Goal: Task Accomplishment & Management: Manage account settings

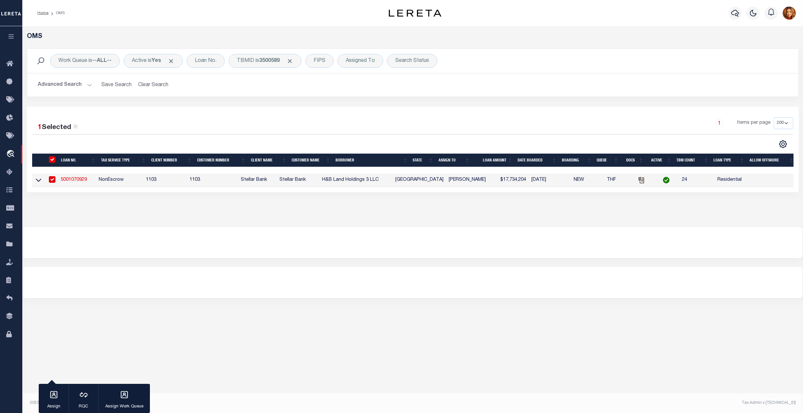
select select "200"
click at [151, 81] on button "Clear Search" at bounding box center [153, 85] width 36 height 13
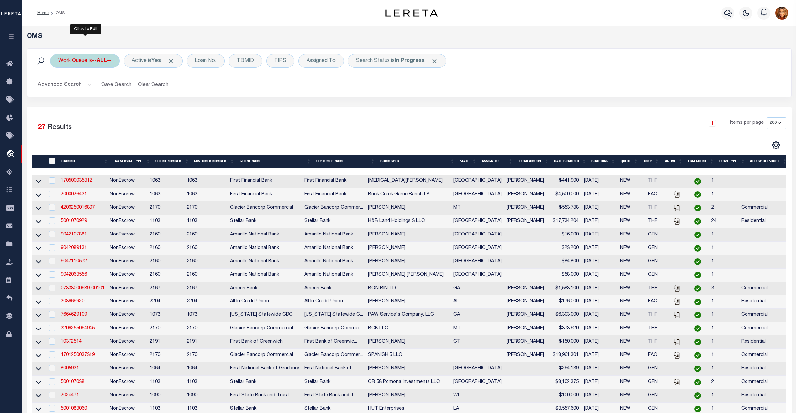
click at [92, 60] on div "Work Queue is --ALL--" at bounding box center [85, 61] width 70 height 14
click at [79, 92] on select "--ALL-- factRSystems General ThoughtFocus" at bounding box center [107, 93] width 96 height 12
select select "GEN"
click at [59, 87] on select "--ALL-- factRSystems General ThoughtFocus" at bounding box center [107, 93] width 96 height 12
click at [139, 111] on input "Apply" at bounding box center [145, 107] width 19 height 11
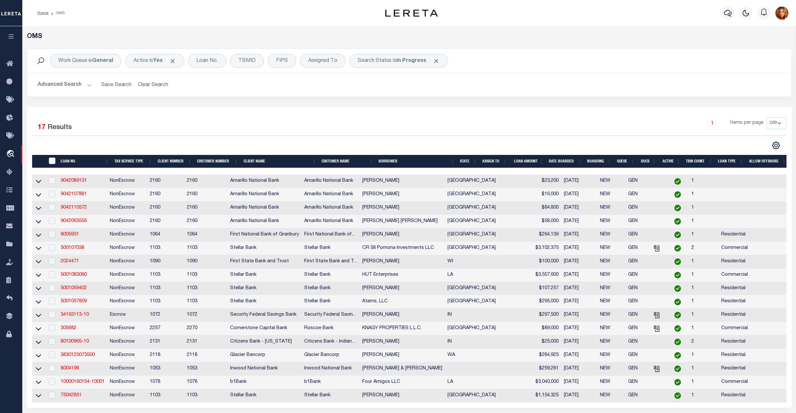
click at [464, 161] on th "State" at bounding box center [468, 161] width 22 height 13
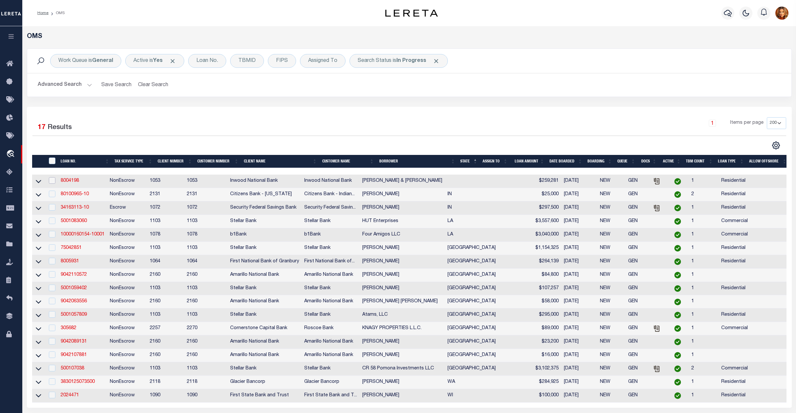
drag, startPoint x: 51, startPoint y: 183, endPoint x: 53, endPoint y: 186, distance: 4.0
click at [51, 183] on input "checkbox" at bounding box center [52, 180] width 7 height 7
checkbox input "true"
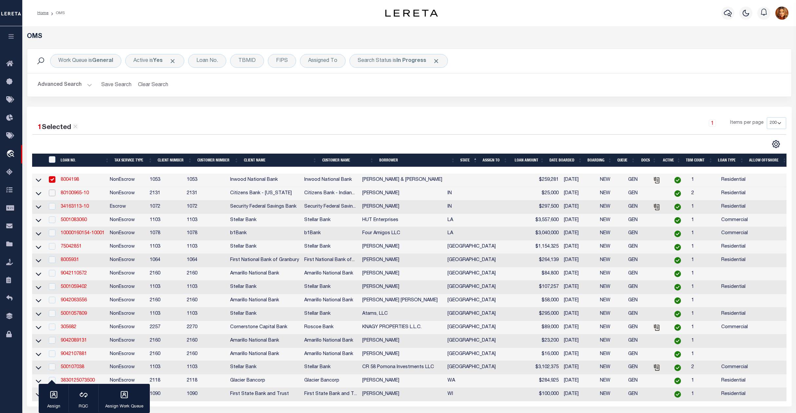
click at [54, 192] on input "checkbox" at bounding box center [52, 193] width 7 height 7
checkbox input "true"
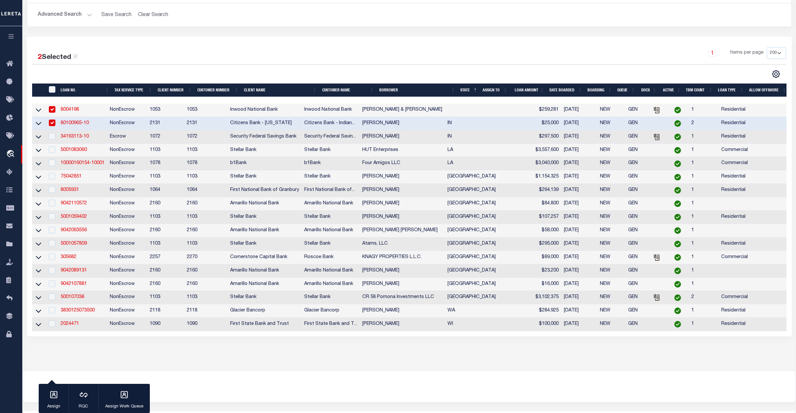
scroll to position [87, 0]
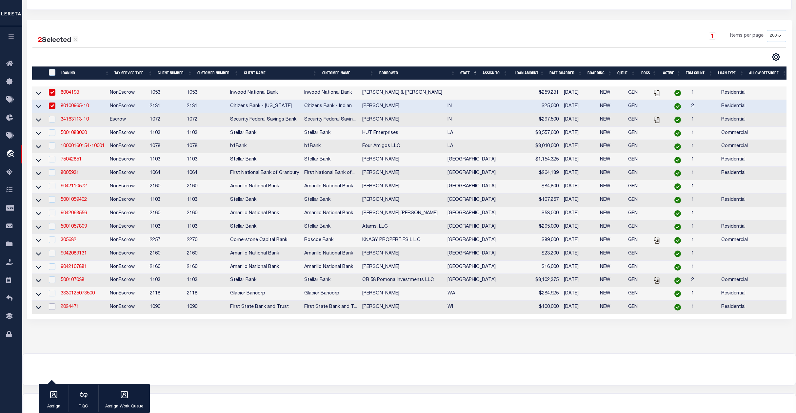
click at [52, 310] on input "checkbox" at bounding box center [52, 307] width 7 height 7
checkbox input "true"
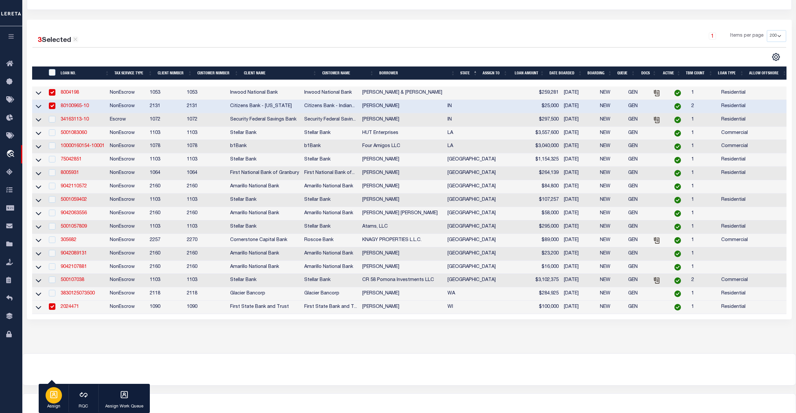
click at [53, 396] on icon "button" at bounding box center [53, 395] width 7 height 7
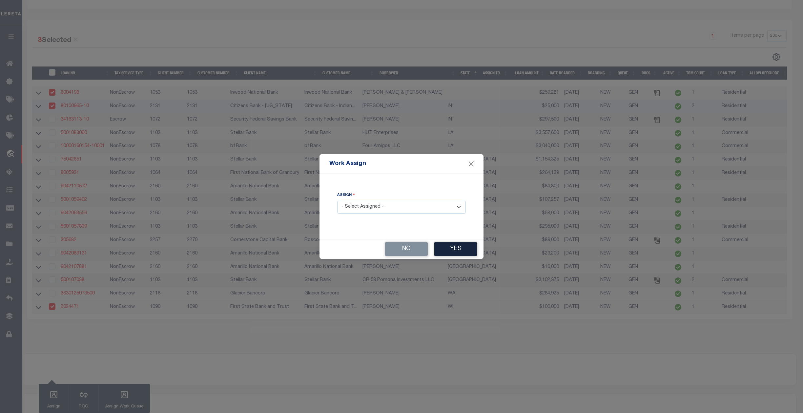
click at [389, 209] on select "- Select Assigned - --Unassigned-- [PERSON_NAME] [PERSON_NAME] [PERSON_NAME] [P…" at bounding box center [401, 207] width 129 height 13
select select "[PERSON_NAME]"
click at [337, 201] on select "- Select Assigned - --Unassigned-- [PERSON_NAME] [PERSON_NAME] [PERSON_NAME] [P…" at bounding box center [401, 207] width 129 height 13
click at [459, 251] on button "Yes" at bounding box center [455, 249] width 43 height 14
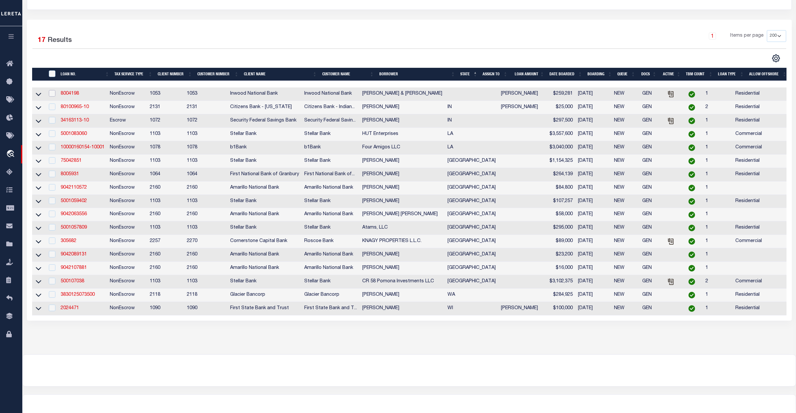
click at [52, 95] on input "checkbox" at bounding box center [52, 93] width 7 height 7
checkbox input "true"
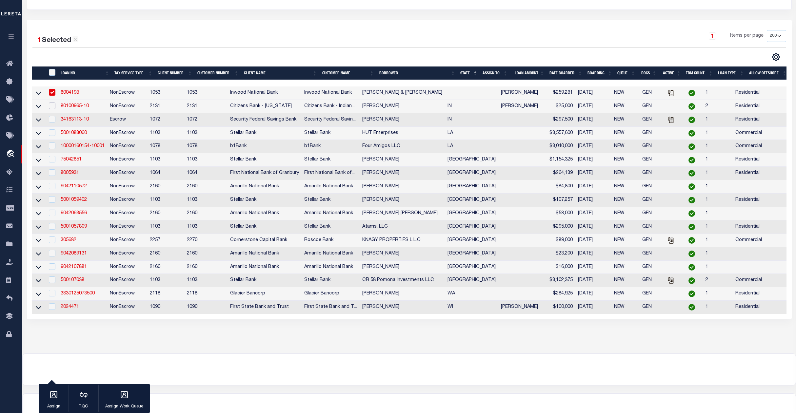
click at [51, 109] on input "checkbox" at bounding box center [52, 106] width 7 height 7
checkbox input "true"
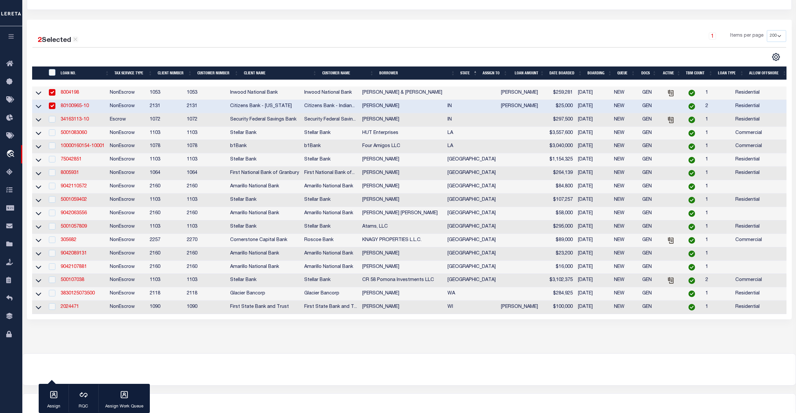
click at [50, 314] on td at bounding box center [51, 307] width 13 height 13
checkbox input "true"
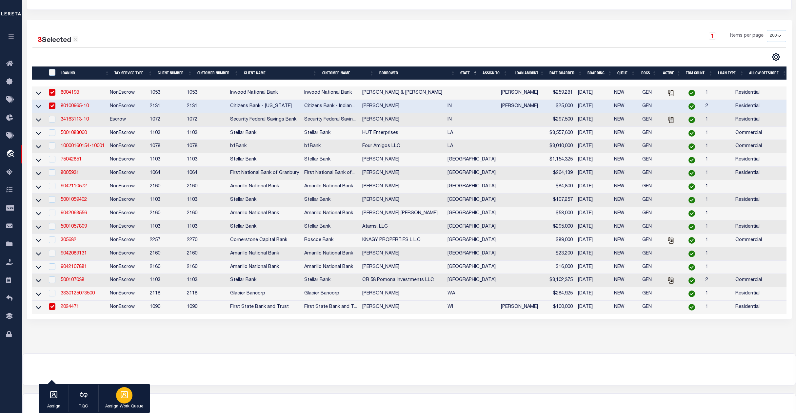
click at [125, 404] on p "Assign Work Queue" at bounding box center [124, 407] width 38 height 7
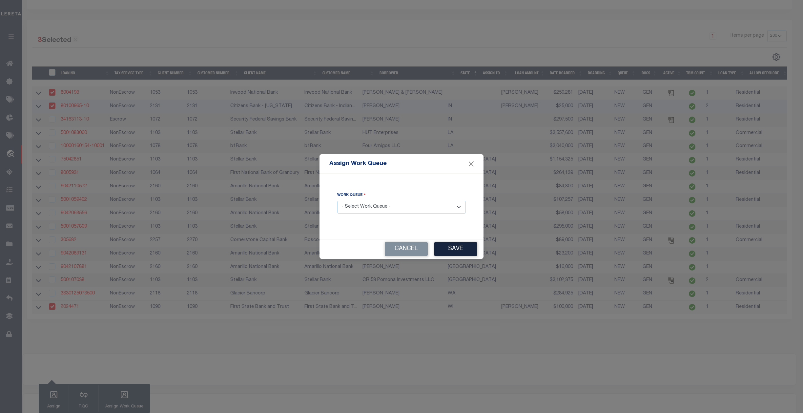
click at [378, 210] on select "- Select Work Queue - factRSystems General ThoughtFocus" at bounding box center [401, 207] width 129 height 13
select select "FAC"
click at [337, 201] on select "- Select Work Queue - factRSystems General ThoughtFocus" at bounding box center [401, 207] width 129 height 13
click at [457, 251] on button "Save" at bounding box center [455, 249] width 43 height 14
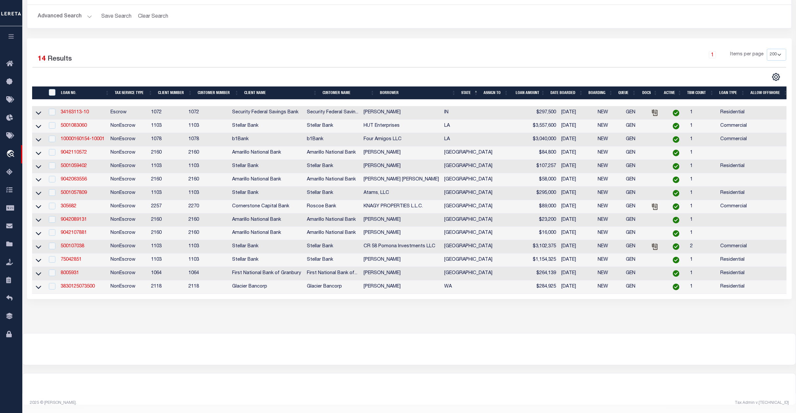
scroll to position [80, 0]
click at [53, 89] on input "" at bounding box center [52, 92] width 7 height 7
checkbox input "true"
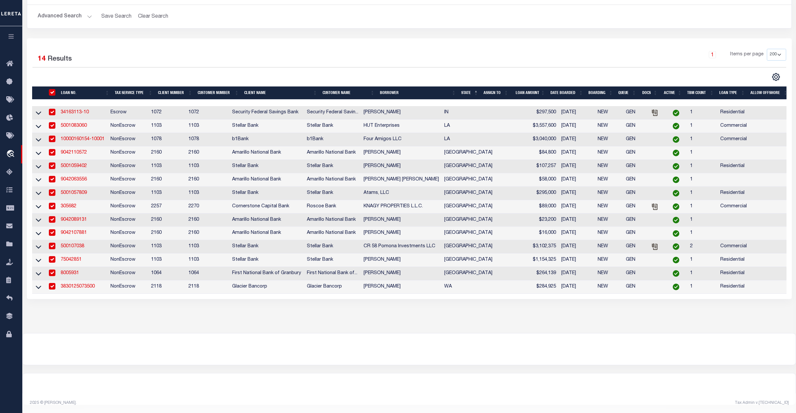
checkbox input "true"
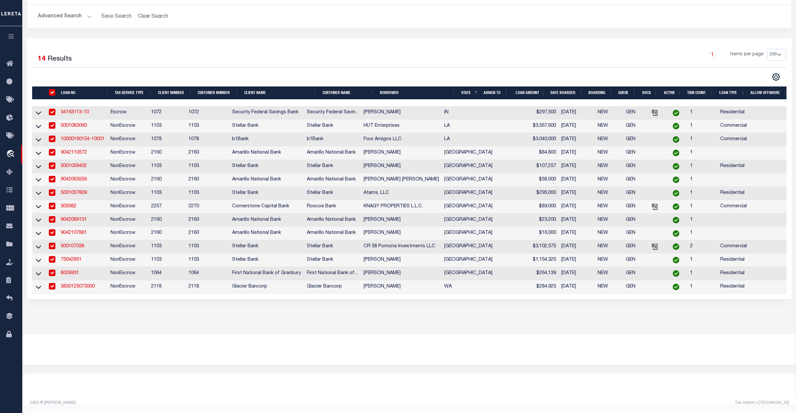
checkbox input "true"
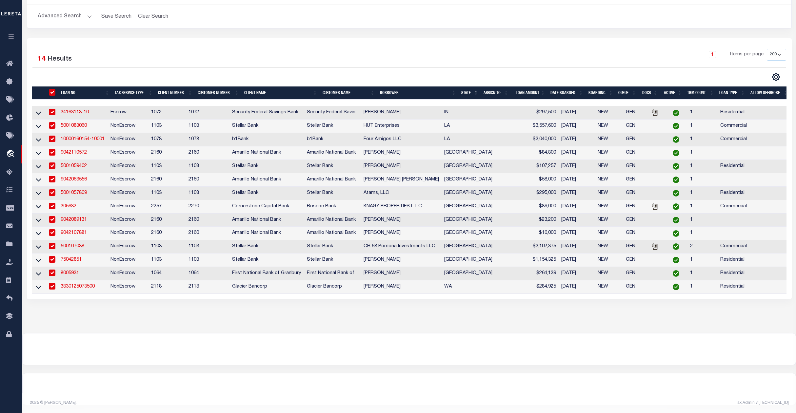
checkbox input "true"
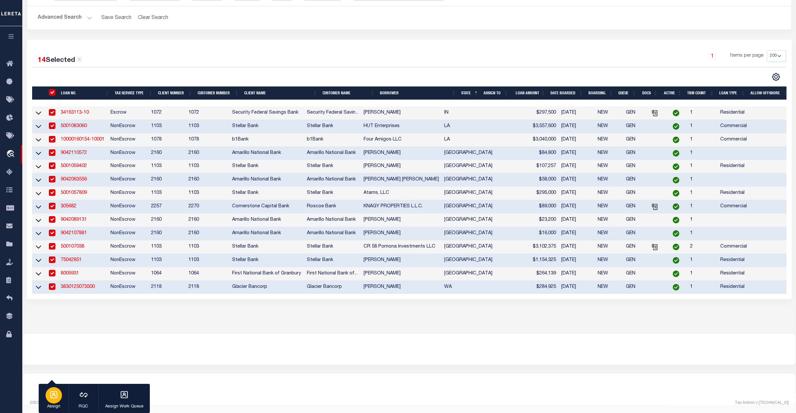
click at [54, 401] on div "button" at bounding box center [54, 396] width 16 height 16
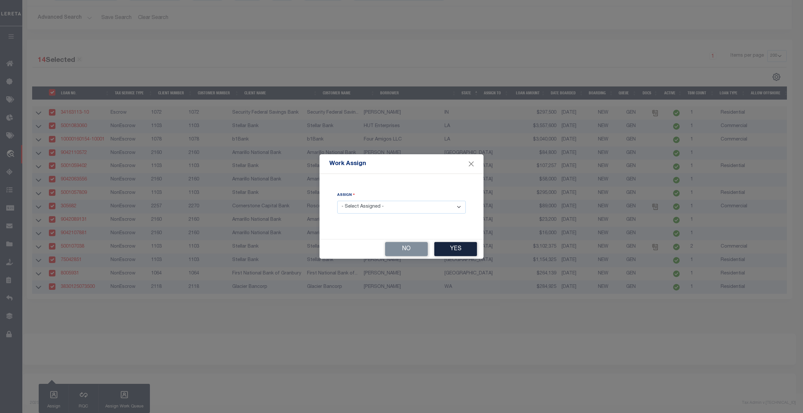
click at [382, 205] on select "- Select Assigned - --Unassigned-- [PERSON_NAME] [PERSON_NAME] [PERSON_NAME] [P…" at bounding box center [401, 207] width 129 height 13
select select "[PERSON_NAME]"
click at [337, 201] on select "- Select Assigned - --Unassigned-- [PERSON_NAME] [PERSON_NAME] [PERSON_NAME] [P…" at bounding box center [401, 207] width 129 height 13
click at [458, 250] on button "Yes" at bounding box center [455, 249] width 43 height 14
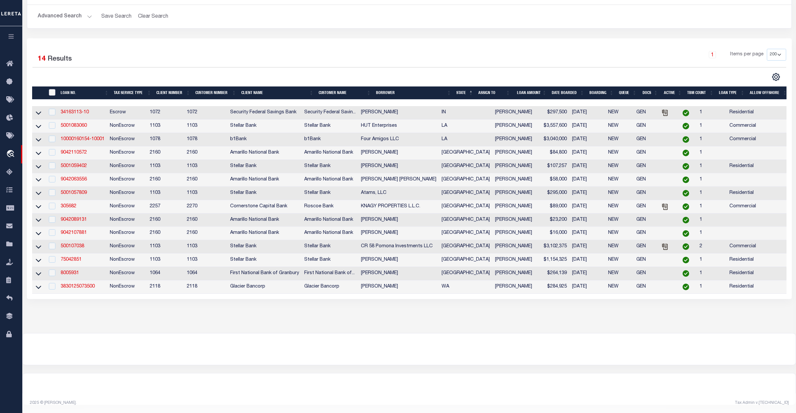
click at [53, 89] on input "" at bounding box center [52, 92] width 7 height 7
checkbox input "true"
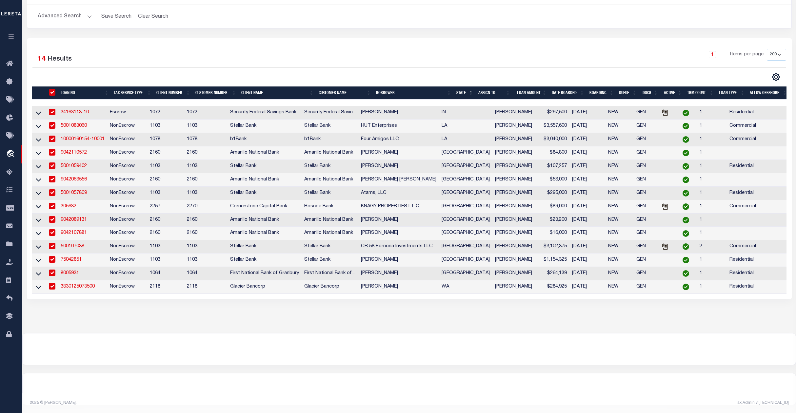
checkbox input "true"
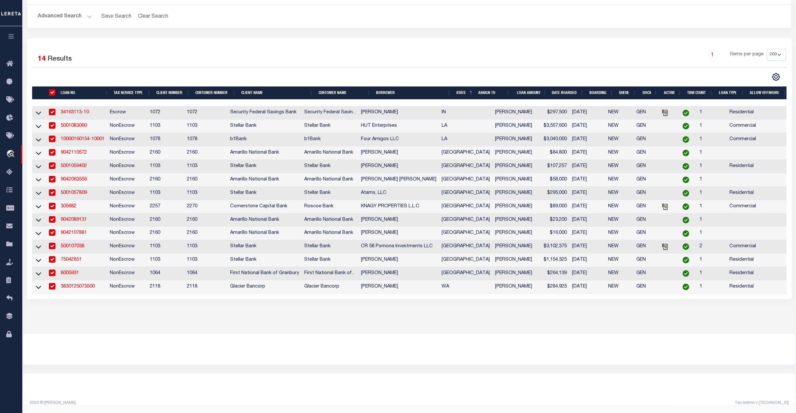
checkbox input "true"
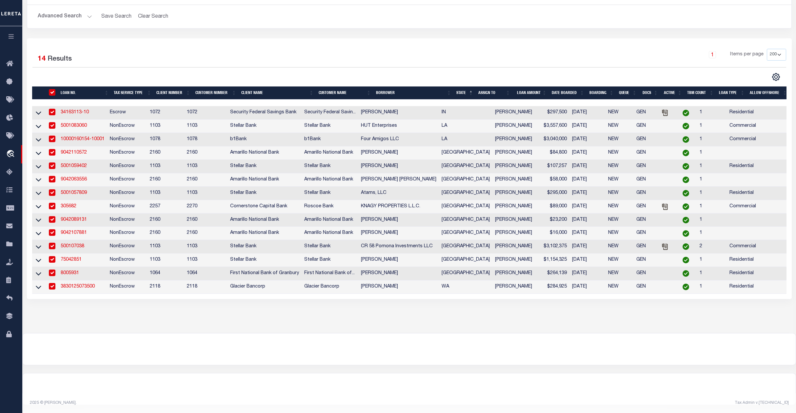
checkbox input "true"
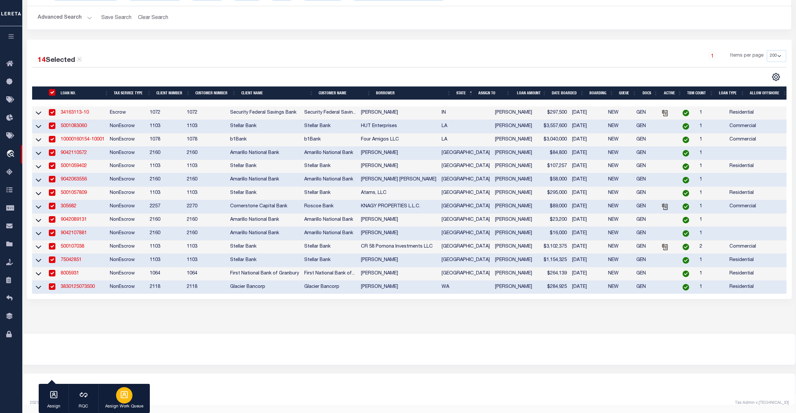
click at [130, 404] on p "Assign Work Queue" at bounding box center [124, 407] width 38 height 7
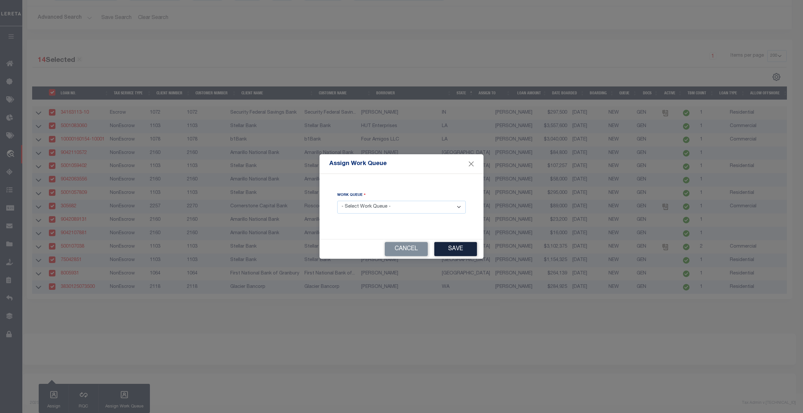
click at [382, 203] on select "- Select Work Queue - factRSystems General ThoughtFocus" at bounding box center [401, 207] width 129 height 13
select select "THF"
click at [337, 201] on select "- Select Work Queue - factRSystems General ThoughtFocus" at bounding box center [401, 207] width 129 height 13
click at [456, 249] on button "Save" at bounding box center [455, 249] width 43 height 14
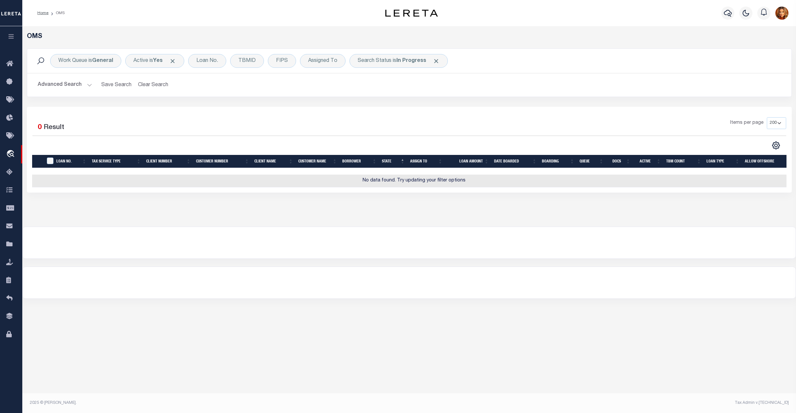
scroll to position [0, 0]
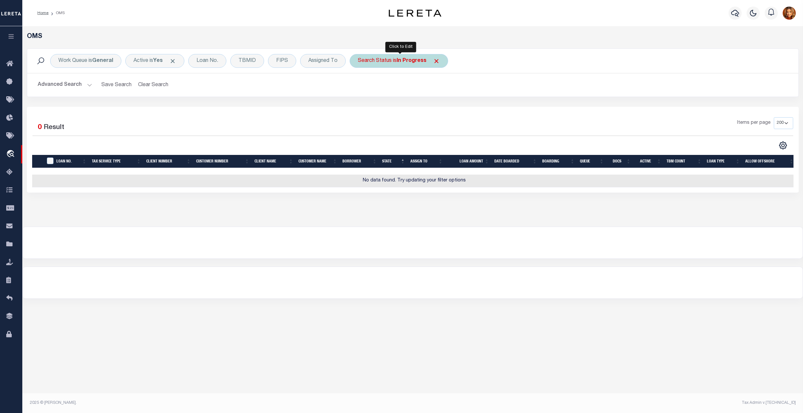
click at [410, 58] on b "In Progress" at bounding box center [411, 60] width 30 height 5
click at [381, 91] on select "Automated Search Bad Parcel Complete Duplicate Parcel High Dollar Reporting In …" at bounding box center [406, 93] width 96 height 12
select select "RD"
click at [359, 87] on select "Automated Search Bad Parcel Complete Duplicate Parcel High Dollar Reporting In …" at bounding box center [406, 93] width 96 height 12
click at [445, 109] on input "Apply" at bounding box center [444, 107] width 19 height 11
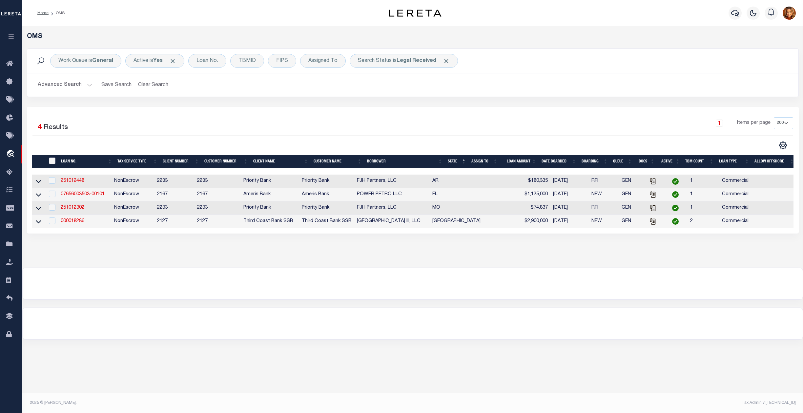
click at [50, 162] on input "" at bounding box center [52, 161] width 7 height 7
checkbox input "true"
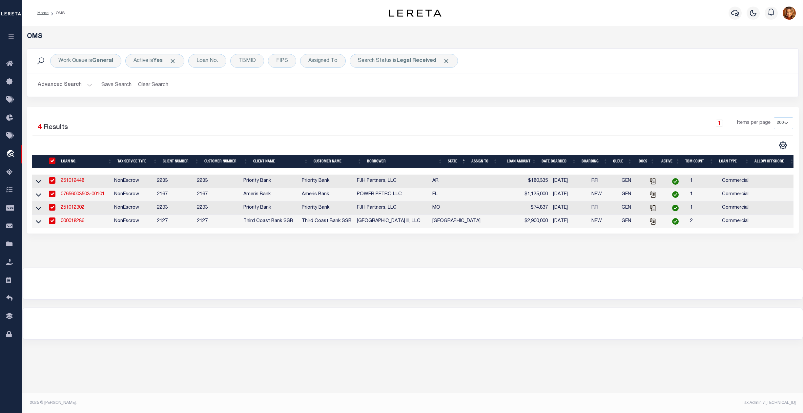
checkbox input "true"
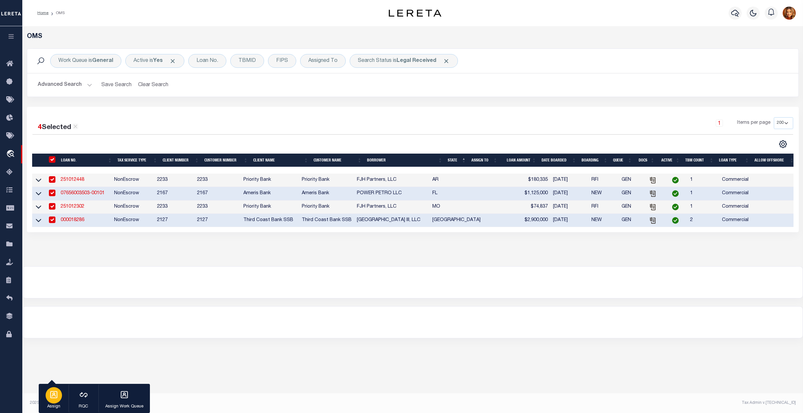
click at [55, 397] on icon "button" at bounding box center [53, 395] width 7 height 7
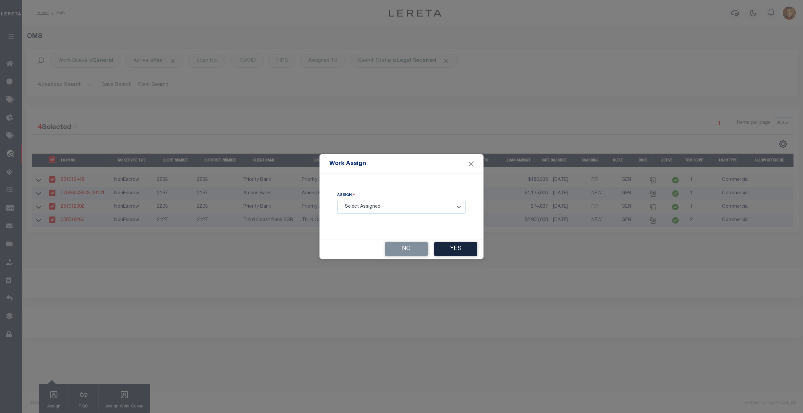
click at [387, 202] on select "- Select Assigned - --Unassigned-- [PERSON_NAME] [PERSON_NAME] [PERSON_NAME] [P…" at bounding box center [401, 207] width 129 height 13
select select "[PERSON_NAME]"
click at [337, 201] on select "- Select Assigned - --Unassigned-- [PERSON_NAME] [PERSON_NAME] [PERSON_NAME] [P…" at bounding box center [401, 207] width 129 height 13
click at [461, 247] on button "Yes" at bounding box center [455, 249] width 43 height 14
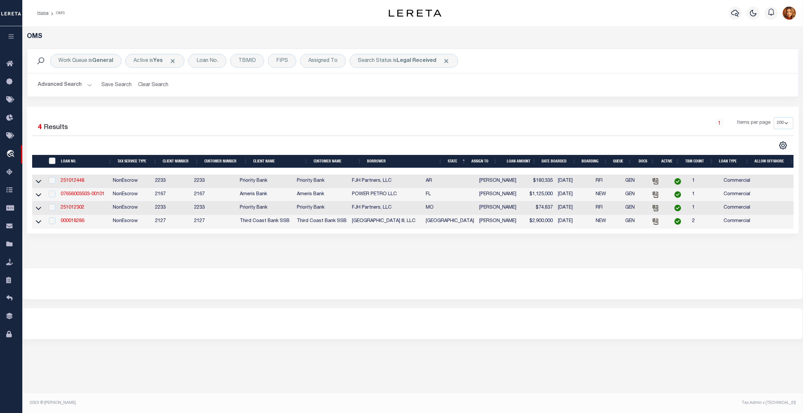
click at [53, 162] on input "" at bounding box center [52, 161] width 7 height 7
checkbox input "true"
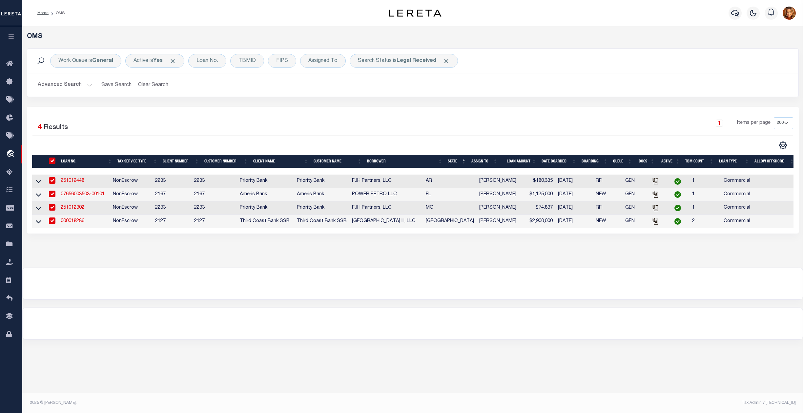
checkbox input "true"
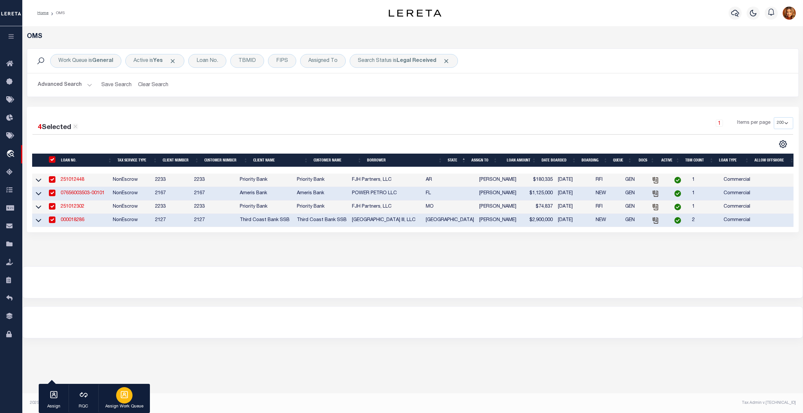
click at [129, 399] on div "button" at bounding box center [124, 396] width 16 height 16
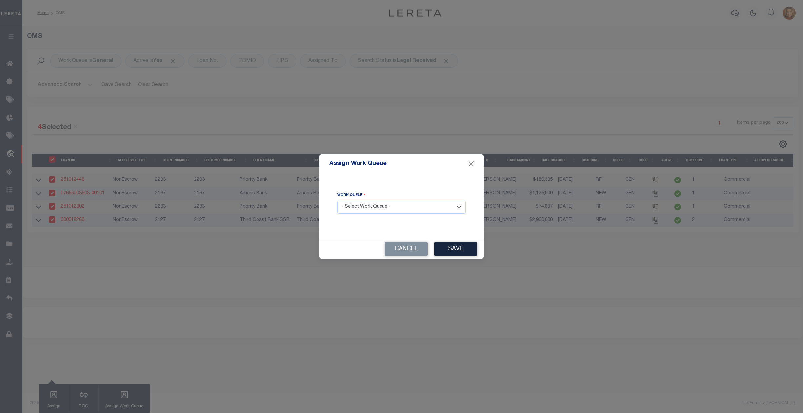
click at [382, 208] on select "- Select Work Queue - factRSystems General ThoughtFocus" at bounding box center [401, 207] width 129 height 13
select select "FAC"
click at [337, 201] on select "- Select Work Queue - factRSystems General ThoughtFocus" at bounding box center [401, 207] width 129 height 13
click at [451, 250] on button "Save" at bounding box center [455, 249] width 43 height 14
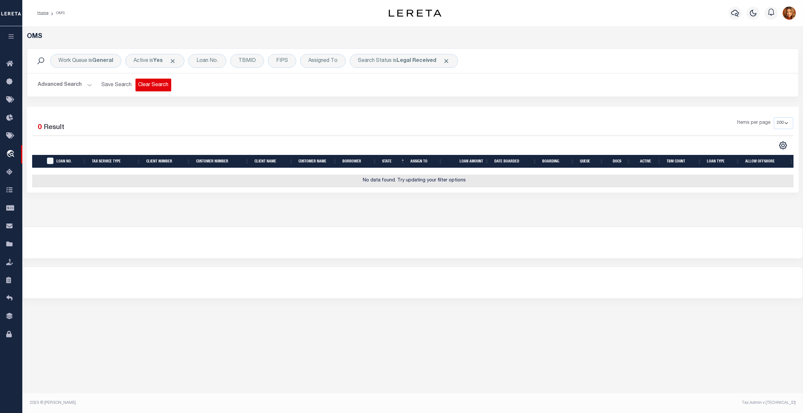
click at [155, 82] on button "Clear Search" at bounding box center [153, 85] width 36 height 13
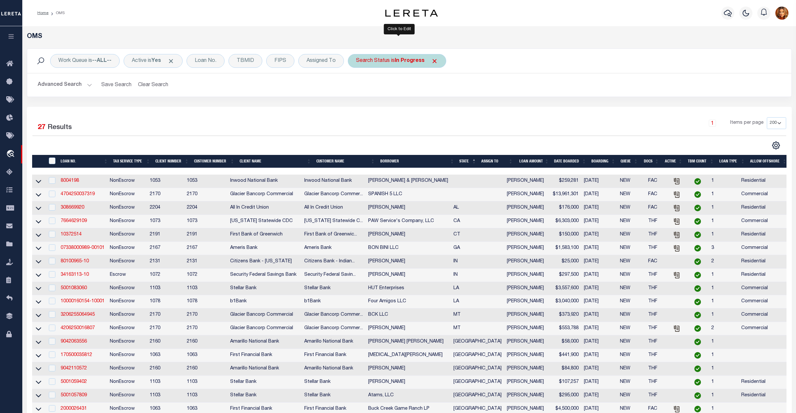
click at [407, 60] on b "In Progress" at bounding box center [410, 60] width 30 height 5
click at [377, 93] on select "Automated Search Bad Parcel Complete Duplicate Parcel High Dollar Reporting In …" at bounding box center [404, 93] width 96 height 12
select select "OH"
click at [358, 87] on select "Automated Search Bad Parcel Complete Duplicate Parcel High Dollar Reporting In …" at bounding box center [404, 93] width 96 height 12
click at [445, 108] on input "Apply" at bounding box center [442, 107] width 19 height 11
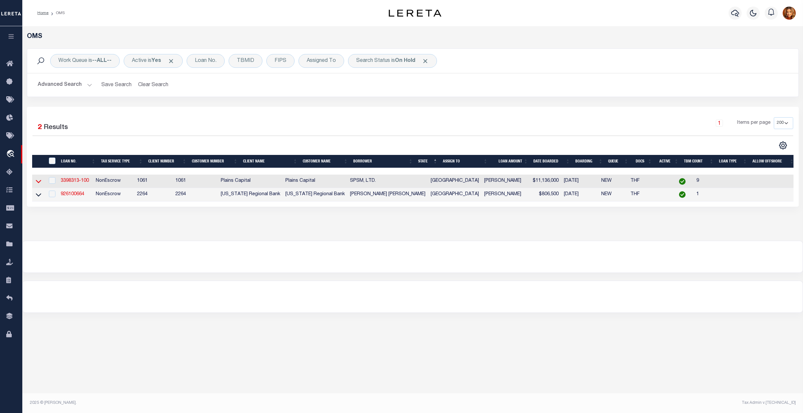
click at [37, 184] on icon at bounding box center [39, 181] width 6 height 7
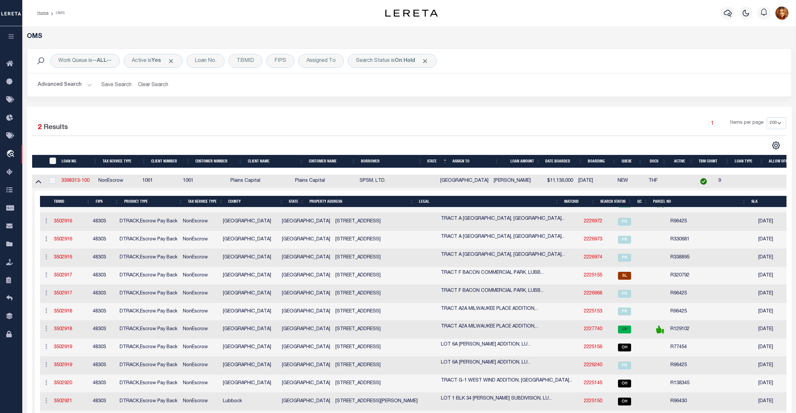
scroll to position [62, 0]
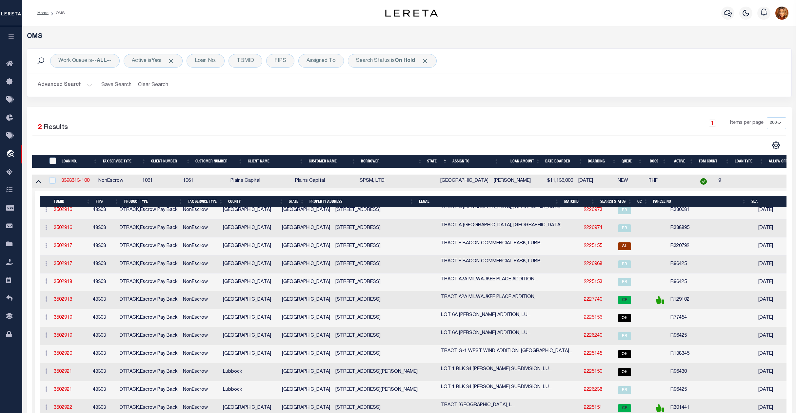
click at [584, 319] on link "2225156" at bounding box center [593, 318] width 18 height 5
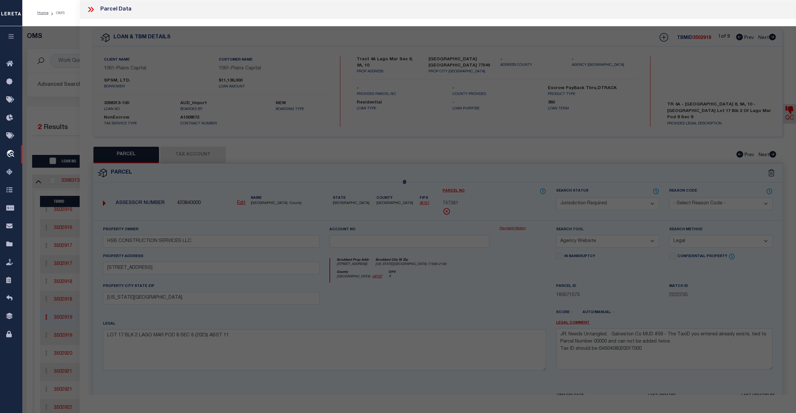
select select "AS"
select select
checkbox input "false"
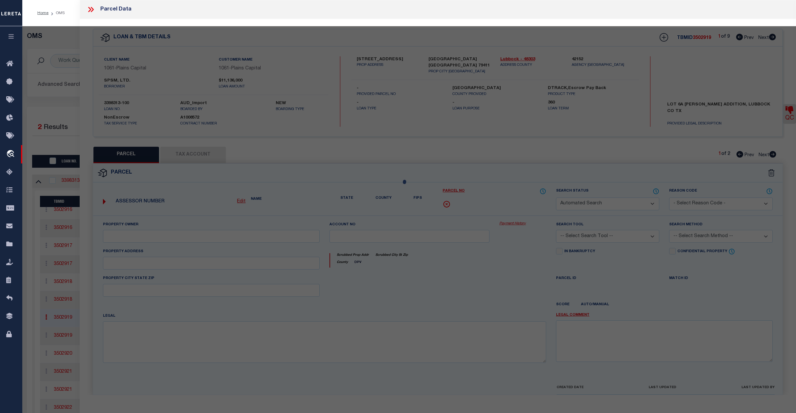
select select "OH"
type input "[DATE]"
type textarea "Unable to edit the Tax ID Mask"
type input "SPSM LTD"
type input "R546800-00000-00060-000"
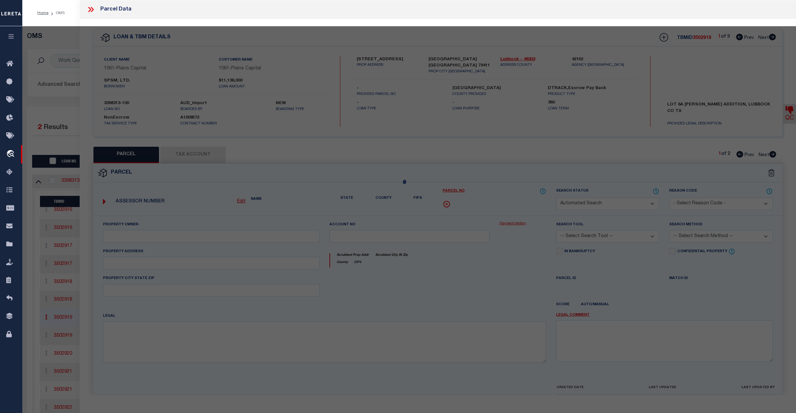
select select "AGW"
select select "LEG"
type input "[STREET_ADDRESS]"
type input "[GEOGRAPHIC_DATA], TX 79411"
type textarea "[PERSON_NAME] [PERSON_NAME] 6A"
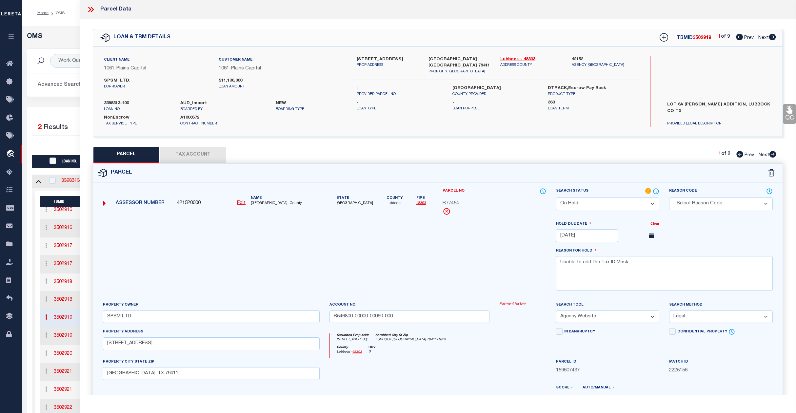
click at [178, 155] on button "Tax Account" at bounding box center [193, 155] width 66 height 16
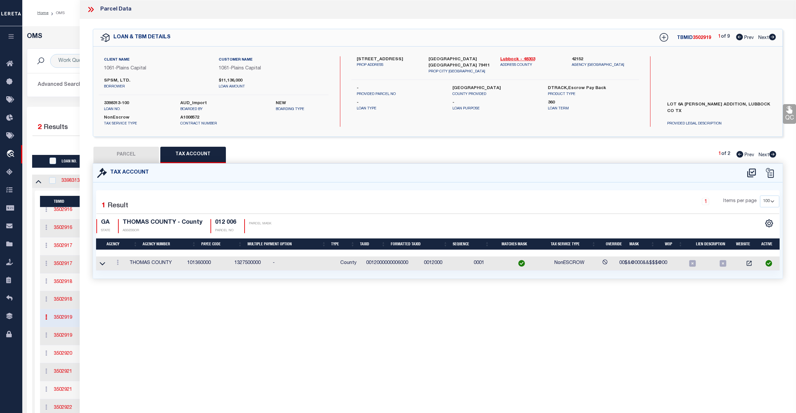
select select "100"
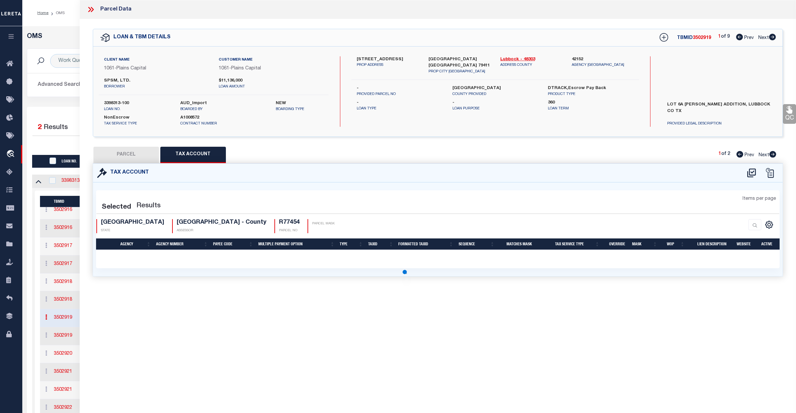
select select "100"
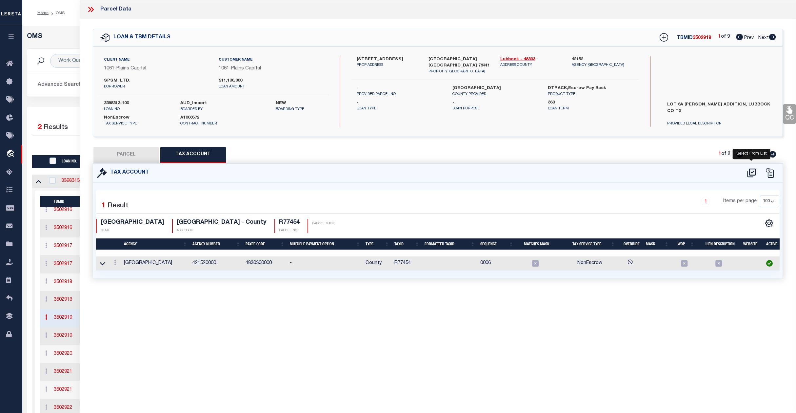
click at [751, 172] on icon at bounding box center [751, 173] width 9 height 9
select select "100"
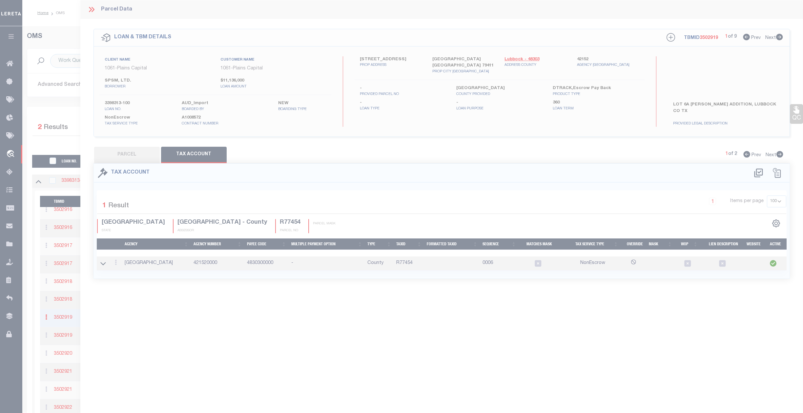
select select "100"
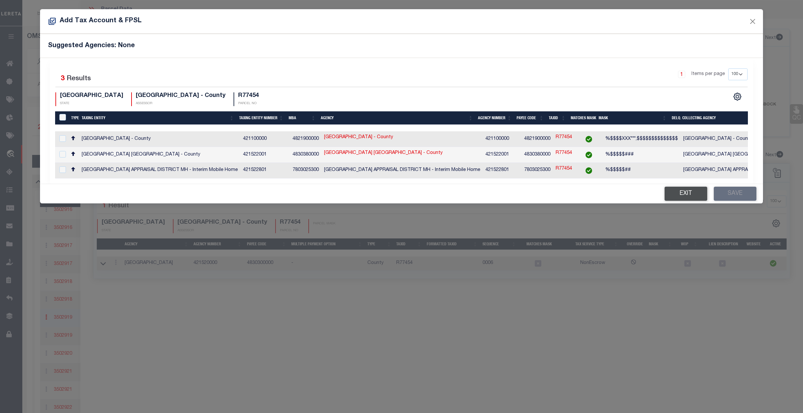
click at [691, 193] on button "Exit" at bounding box center [685, 194] width 43 height 14
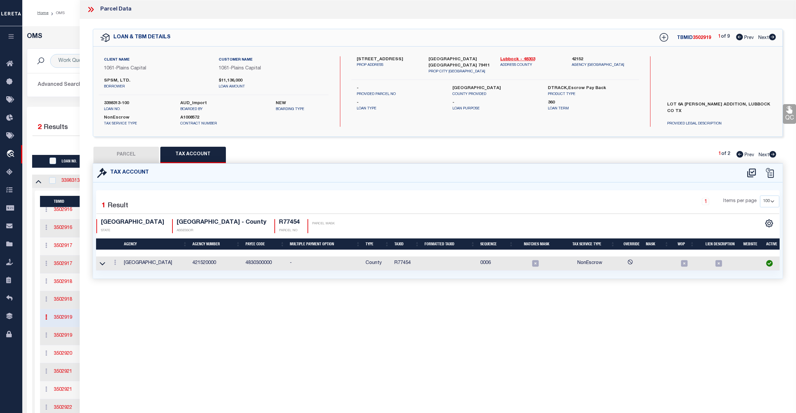
drag, startPoint x: 94, startPoint y: 10, endPoint x: 170, endPoint y: 111, distance: 125.8
click at [169, 108] on div "Parcel Data QC QC QC - Select Status - Ready to QC" at bounding box center [438, 147] width 716 height 295
click at [137, 149] on button "PARCEL" at bounding box center [126, 155] width 66 height 16
select select "AS"
select select
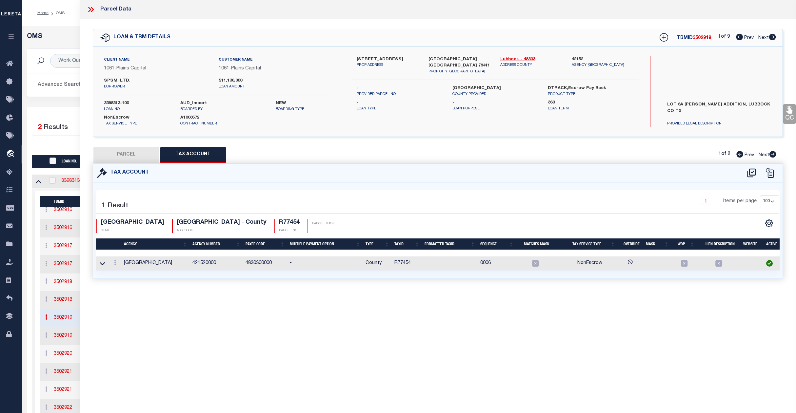
select select
checkbox input "false"
select select "OH"
type input "[DATE]"
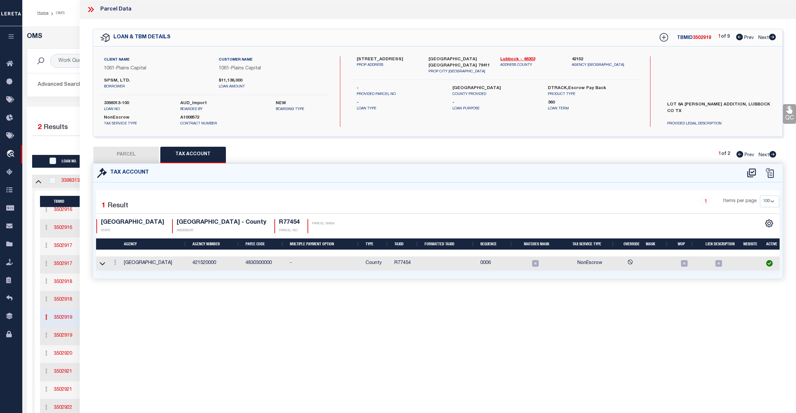
type textarea "Unable to edit the Tax ID Mask"
type input "SPSM LTD"
type input "R546800-00000-00060-000"
select select "AGW"
select select "LEG"
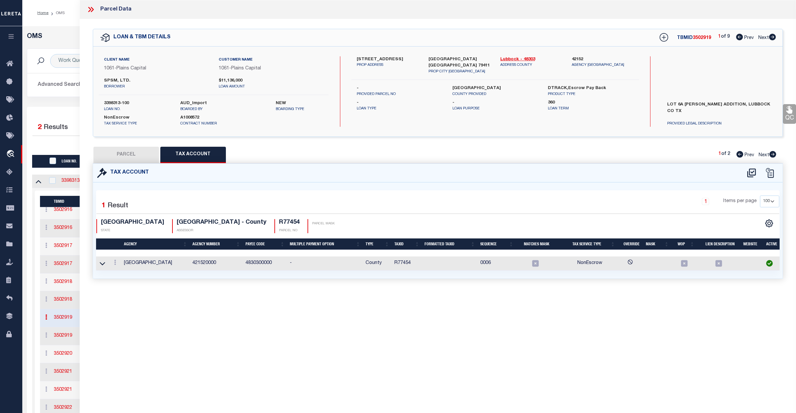
type input "[STREET_ADDRESS]"
type input "[GEOGRAPHIC_DATA], TX 79411"
type textarea "[PERSON_NAME] [PERSON_NAME] 6A"
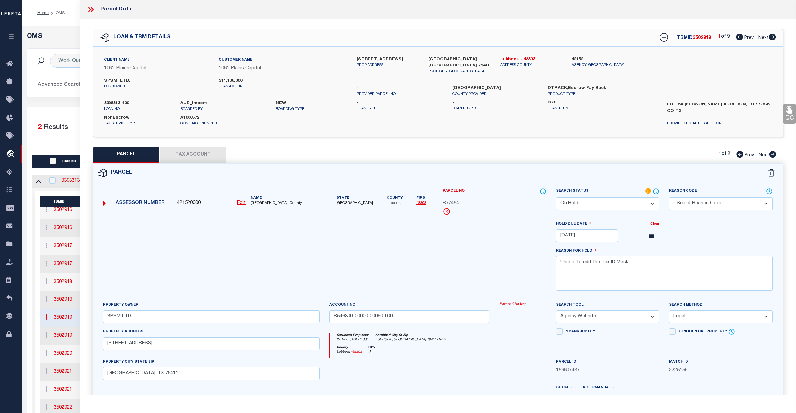
click at [186, 150] on button "Tax Account" at bounding box center [193, 155] width 66 height 16
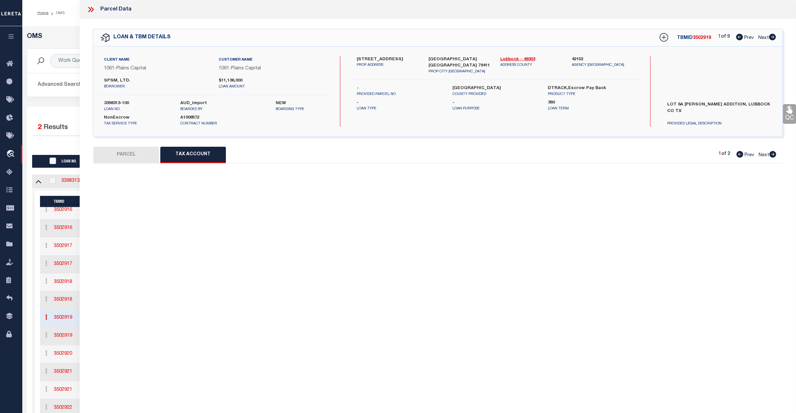
select select "100"
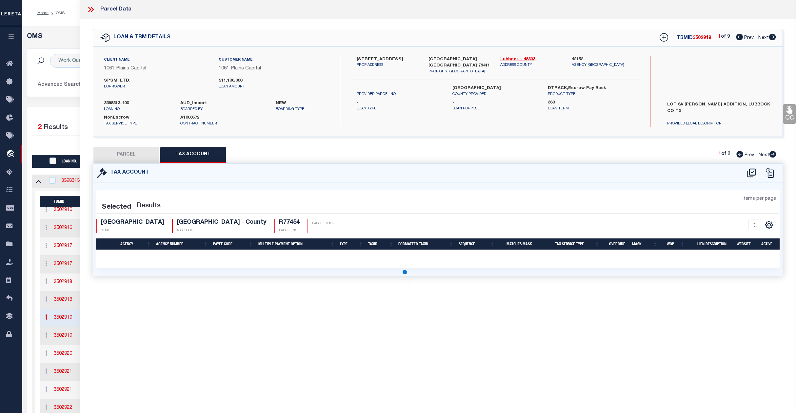
select select "100"
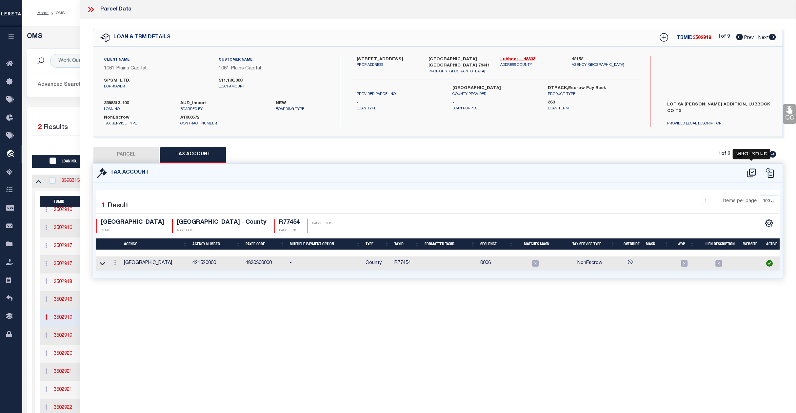
click at [751, 172] on icon at bounding box center [751, 173] width 11 height 10
select select "100"
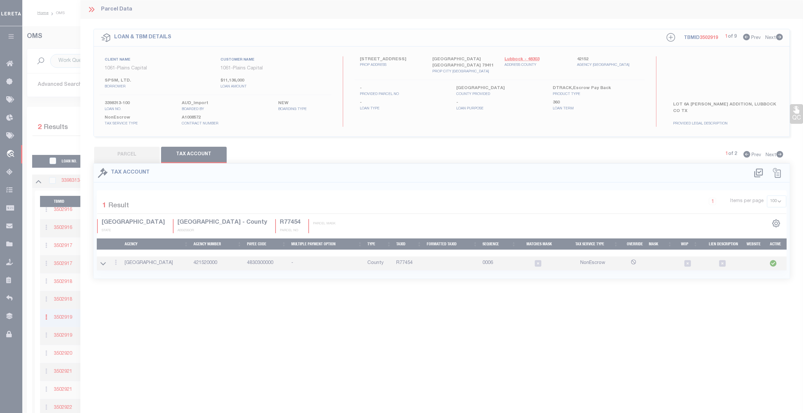
select select "100"
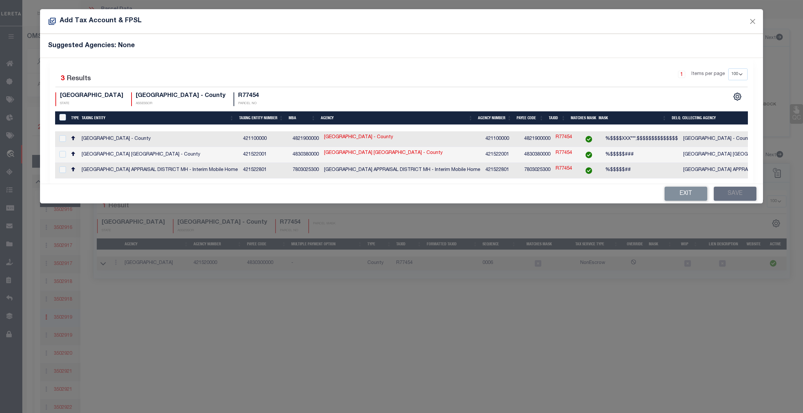
click at [58, 157] on td at bounding box center [61, 155] width 13 height 16
checkbox input "true"
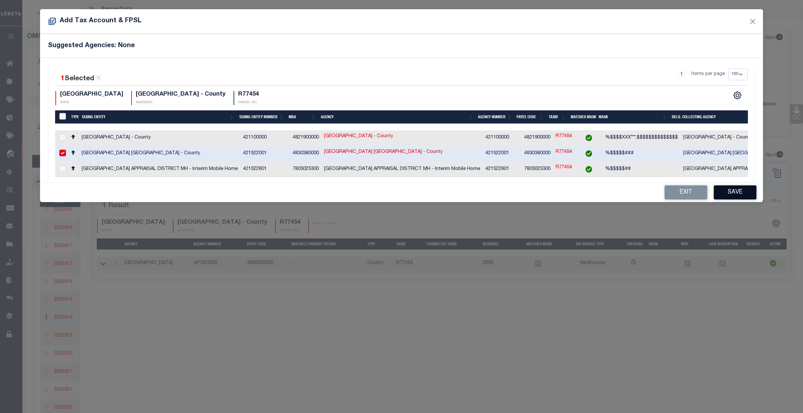
click at [738, 192] on button "Save" at bounding box center [735, 193] width 43 height 14
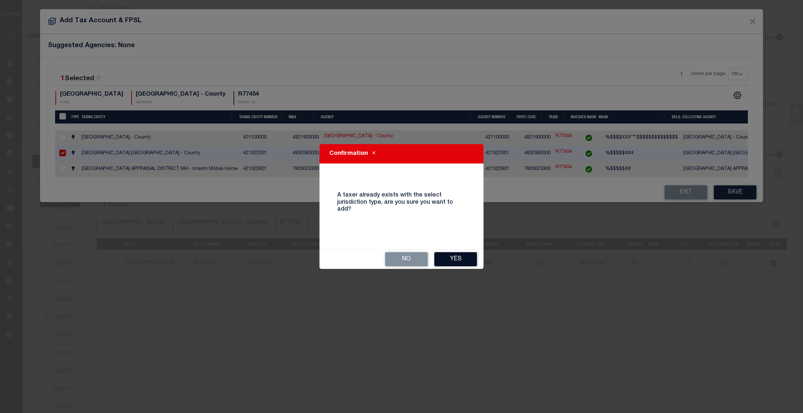
click at [456, 261] on button "Yes" at bounding box center [455, 259] width 43 height 14
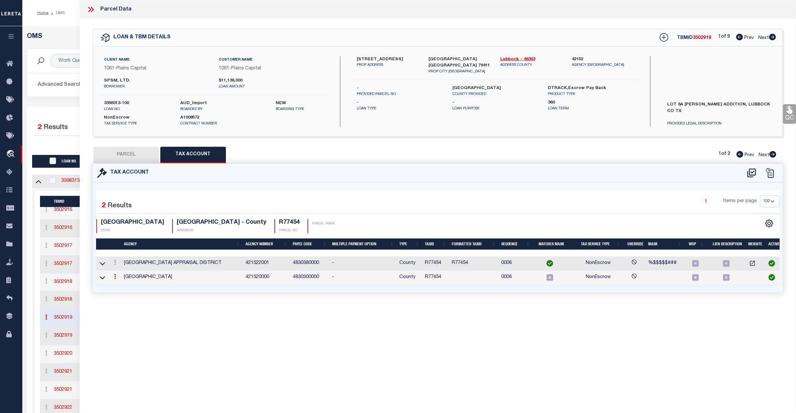
click at [117, 280] on link at bounding box center [114, 277] width 7 height 5
click at [120, 289] on icon at bounding box center [122, 286] width 5 height 5
type input "R77454"
type textarea "X"
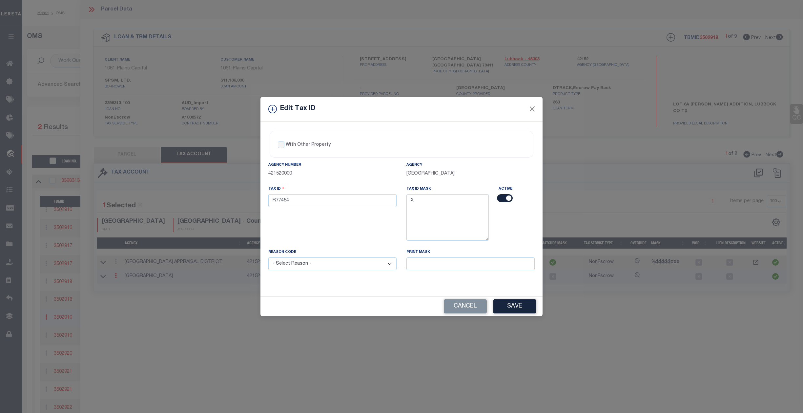
click at [504, 197] on input "checkbox" at bounding box center [505, 198] width 16 height 8
checkbox input "false"
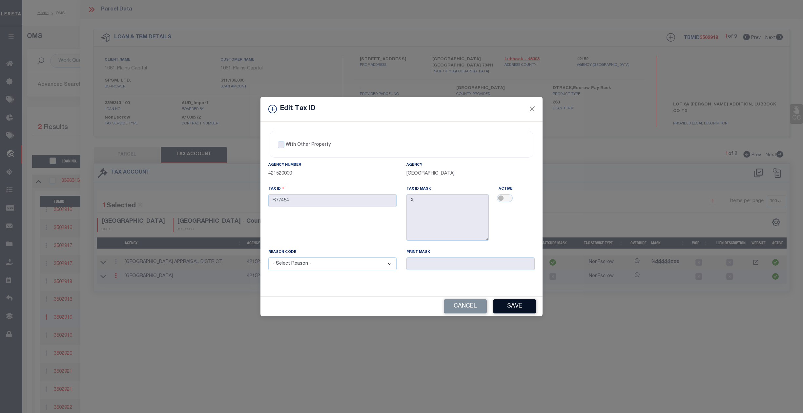
click at [523, 311] on button "Save" at bounding box center [514, 307] width 43 height 14
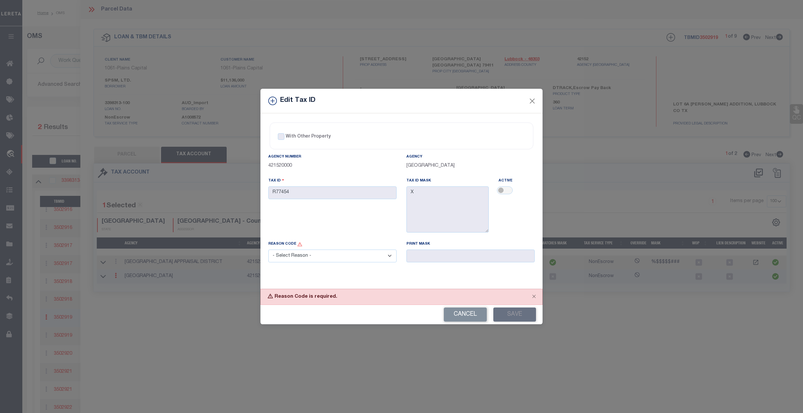
click at [311, 253] on select "- Select Reason - 099 - Other (Provide additional detail) ACT - Agency Changed …" at bounding box center [332, 256] width 128 height 13
select select "ACT"
click at [268, 251] on select "- Select Reason - 099 - Other (Provide additional detail) ACT - Agency Changed …" at bounding box center [332, 256] width 128 height 13
click at [515, 313] on button "Save" at bounding box center [514, 315] width 43 height 14
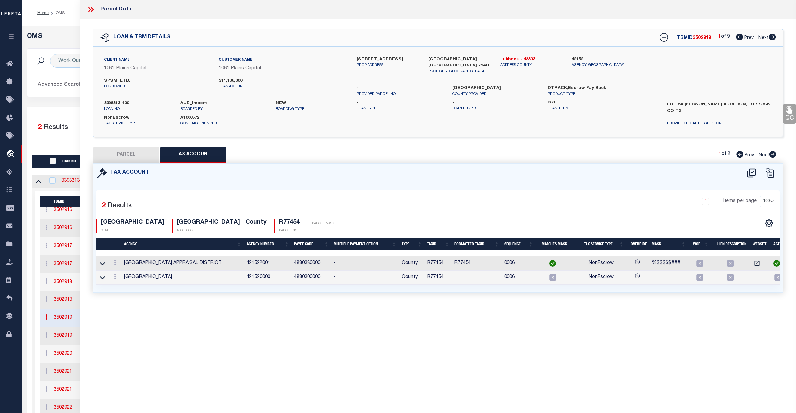
click at [148, 151] on button "PARCEL" at bounding box center [126, 155] width 66 height 16
select select "AS"
select select
checkbox input "false"
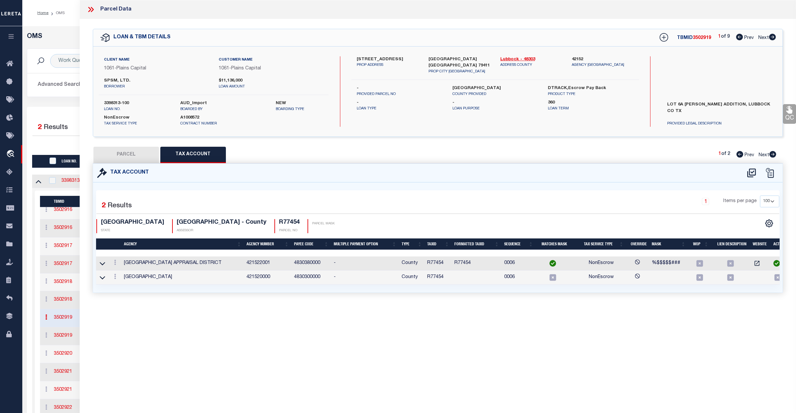
checkbox input "false"
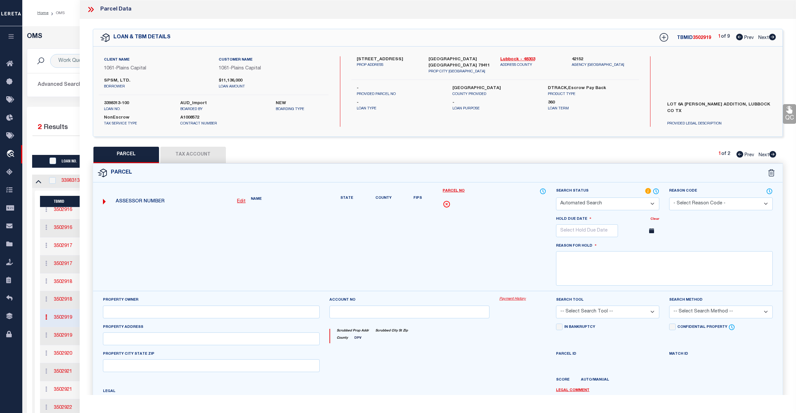
select select "OH"
type input "[DATE]"
type textarea "Unable to edit the Tax ID Mask"
type input "SPSM LTD"
type input "R546800-00000-00060-000"
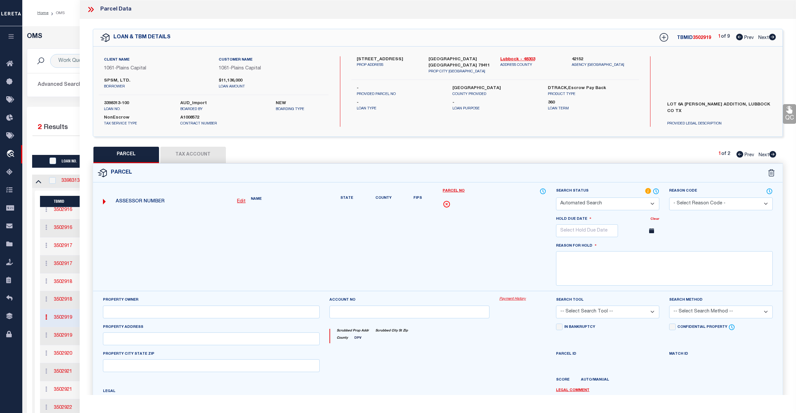
select select "AGW"
select select "LEG"
type input "[STREET_ADDRESS]"
type input "[GEOGRAPHIC_DATA], TX 79411"
type textarea "[PERSON_NAME] [PERSON_NAME] 6A"
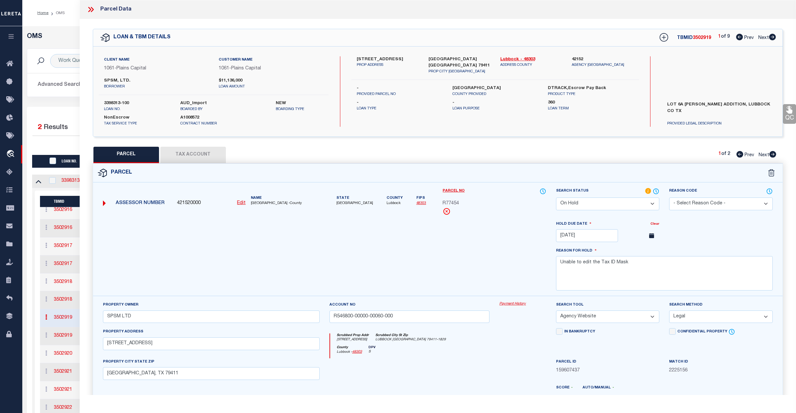
click at [591, 205] on select "Automated Search Bad Parcel Complete Duplicate Parcel High Dollar Reporting In …" at bounding box center [608, 204] width 104 height 13
click at [556, 198] on select "Automated Search Bad Parcel Complete Duplicate Parcel High Dollar Reporting In …" at bounding box center [608, 204] width 104 height 13
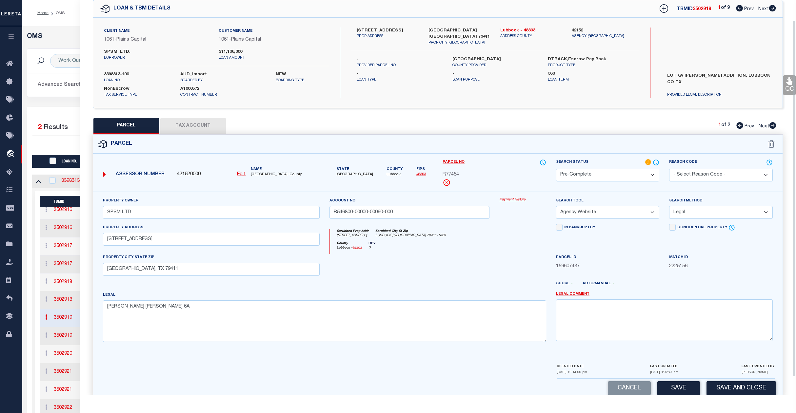
scroll to position [42, 0]
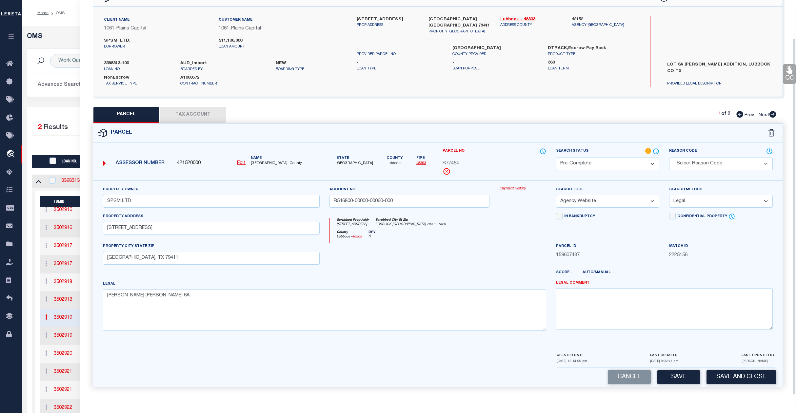
drag, startPoint x: 675, startPoint y: 379, endPoint x: 674, endPoint y: 376, distance: 3.5
click at [675, 377] on button "Save" at bounding box center [678, 378] width 43 height 14
select select "AS"
select select
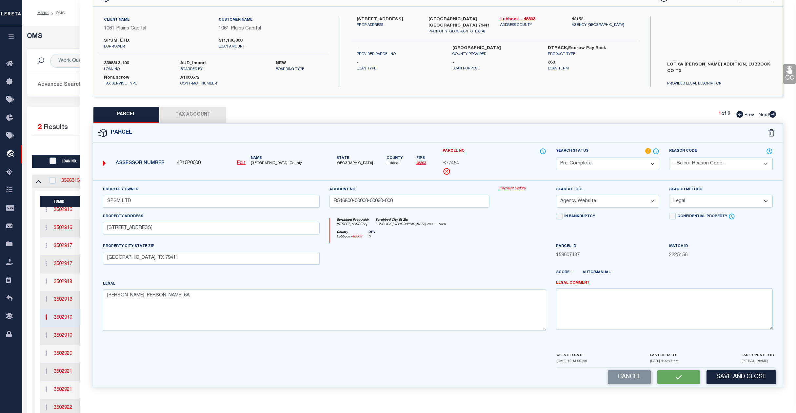
checkbox input "false"
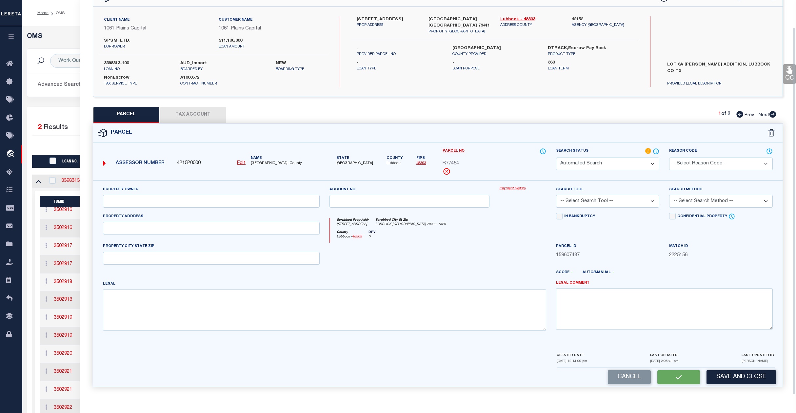
select select "PC"
type input "SPSM LTD"
type input "R546800-00000-00060-000"
select select "AGW"
select select "LEG"
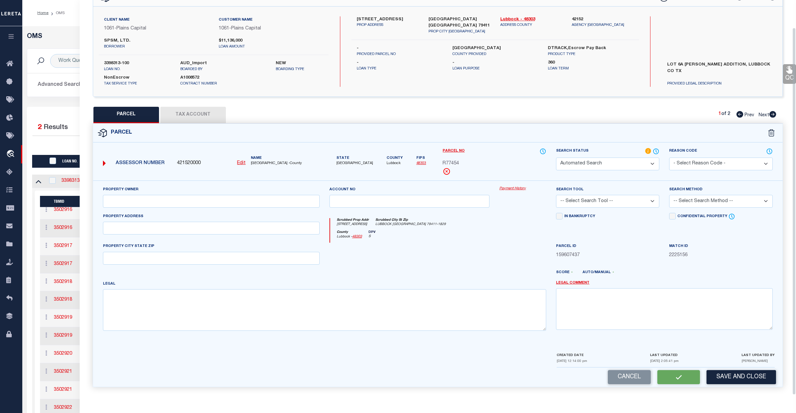
type input "[STREET_ADDRESS]"
type input "[GEOGRAPHIC_DATA], TX 79411"
type textarea "[PERSON_NAME] [PERSON_NAME] 6A"
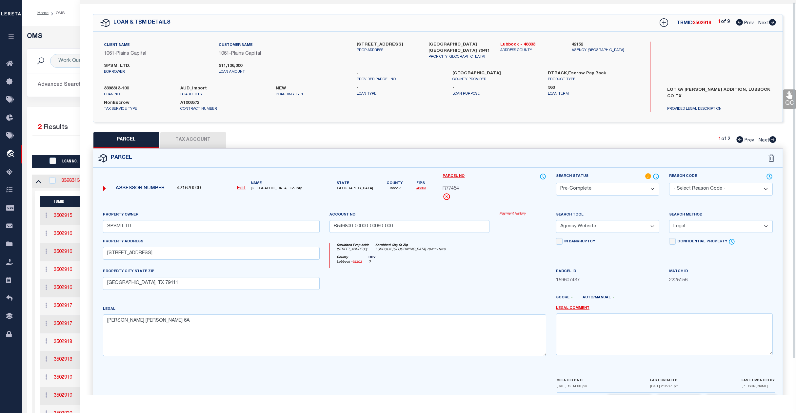
scroll to position [0, 0]
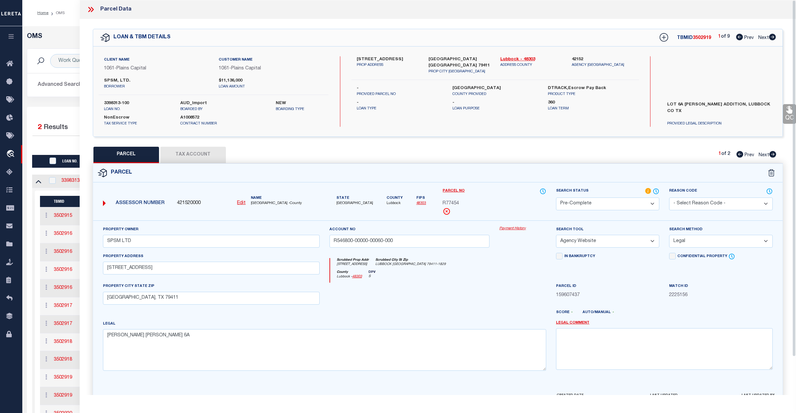
click at [91, 11] on icon at bounding box center [91, 9] width 9 height 9
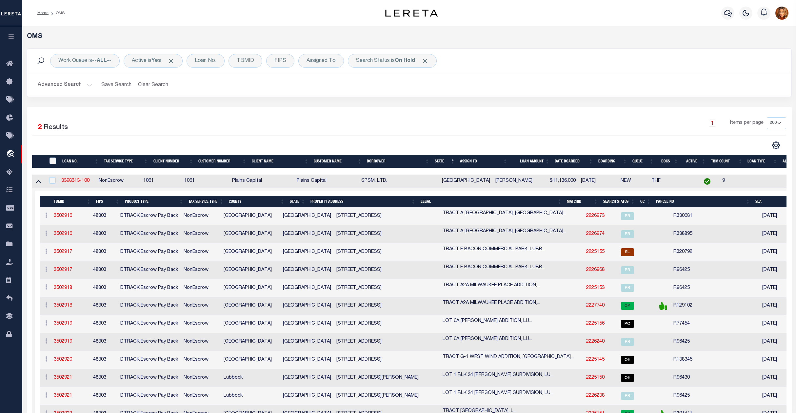
scroll to position [62, 0]
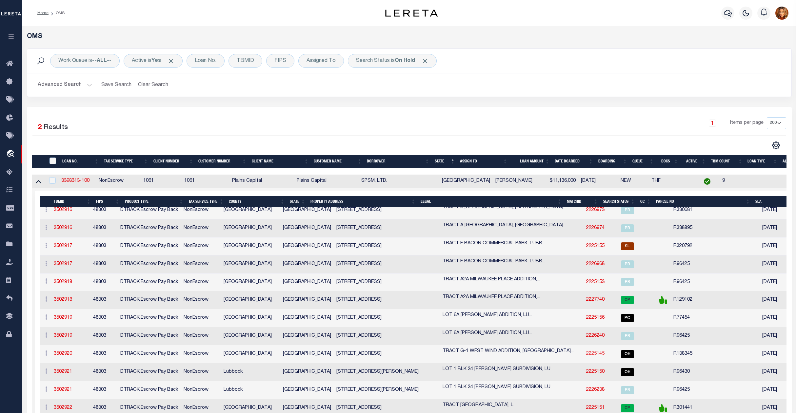
click at [586, 355] on link "2225145" at bounding box center [595, 354] width 18 height 5
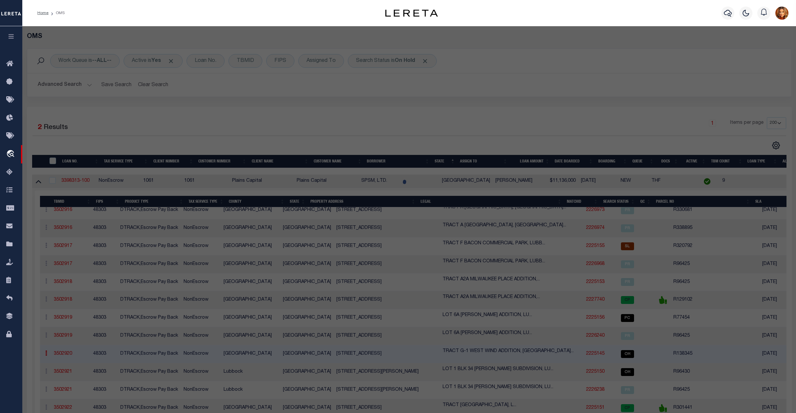
select select "AS"
select select
checkbox input "false"
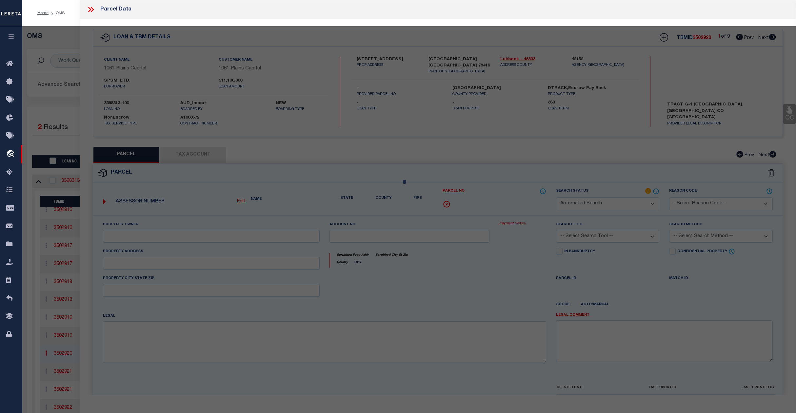
select select "OH"
type input "[DATE]"
type textarea "Unable to edit the Tax ID Mask"
type input "SOUTH PLAINS SONIC MGT LTD"
type input "R929800-00070-00010-000"
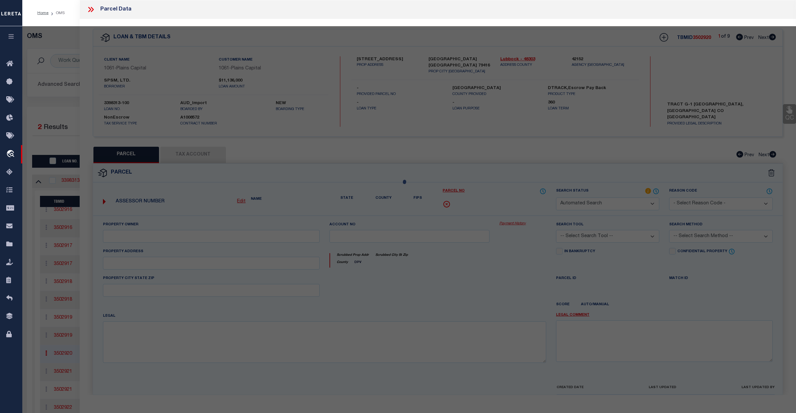
select select "AGW"
select select "LEG"
type input "[STREET_ADDRESS]"
type input "[GEOGRAPHIC_DATA], [GEOGRAPHIC_DATA] 79416"
type textarea "WEST WIND TR G-1"
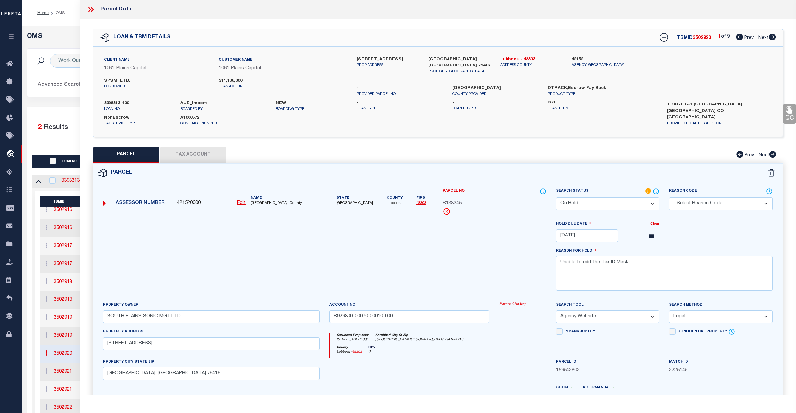
click at [188, 151] on button "Tax Account" at bounding box center [193, 155] width 66 height 16
select select "100"
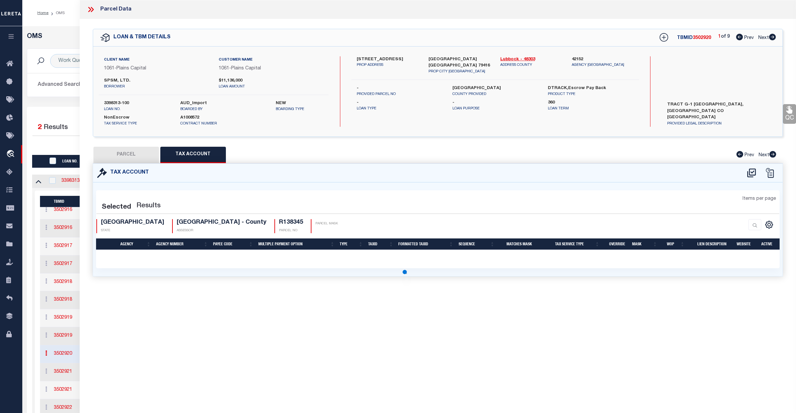
select select "100"
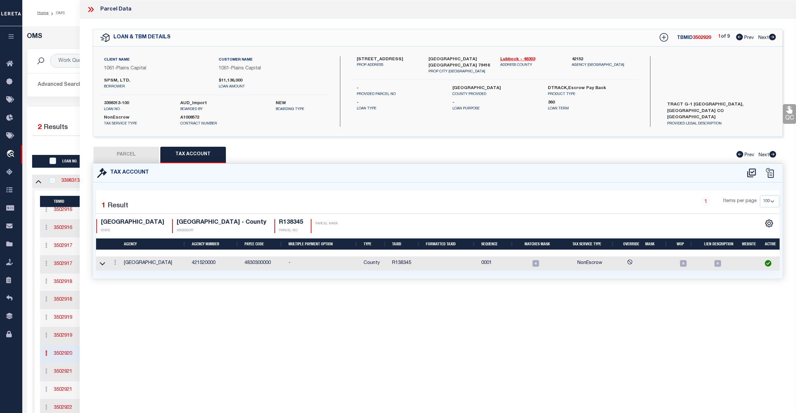
click at [127, 155] on button "PARCEL" at bounding box center [126, 155] width 66 height 16
select select "AS"
select select
checkbox input "false"
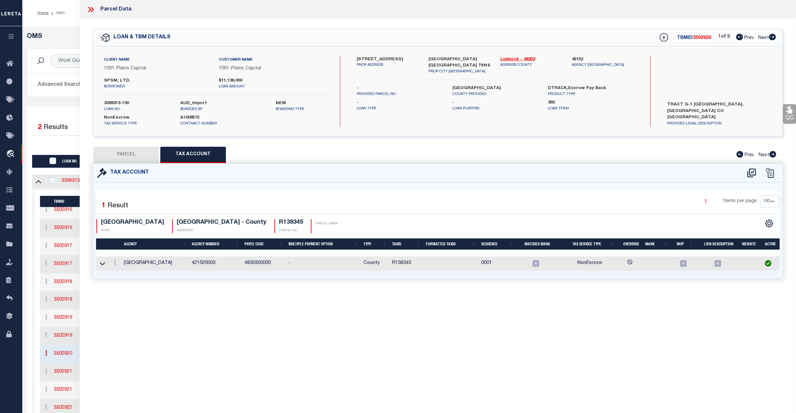
checkbox input "false"
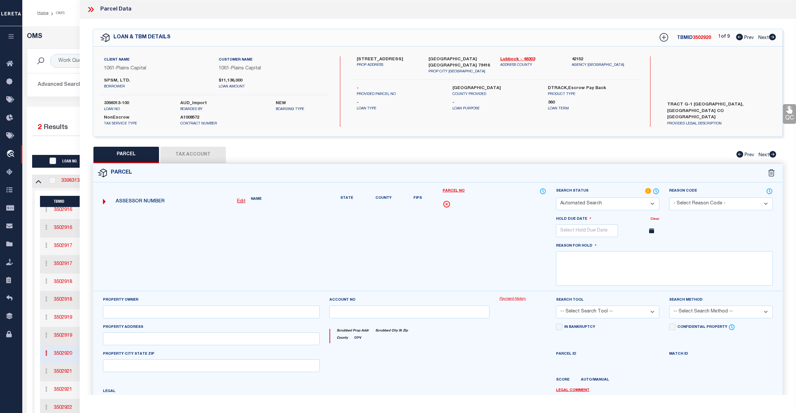
select select "OH"
type input "[DATE]"
type textarea "Unable to edit the Tax ID Mask"
type input "SOUTH PLAINS SONIC MGT LTD"
type input "R929800-00070-00010-000"
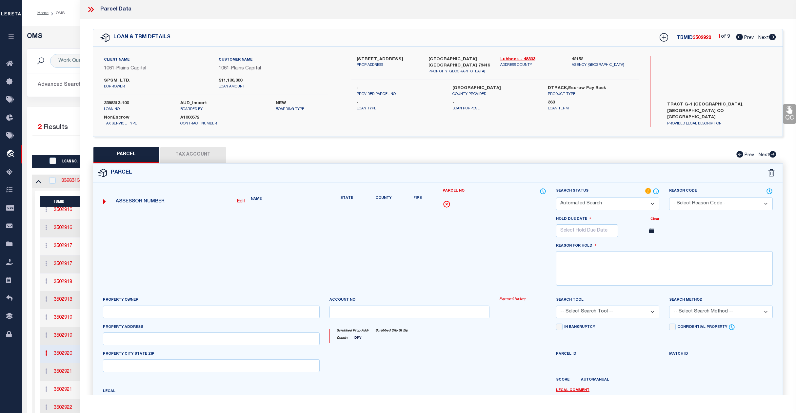
select select "AGW"
select select "LEG"
type input "[STREET_ADDRESS]"
type input "[GEOGRAPHIC_DATA], [GEOGRAPHIC_DATA] 79416"
type textarea "WEST WIND TR G-1"
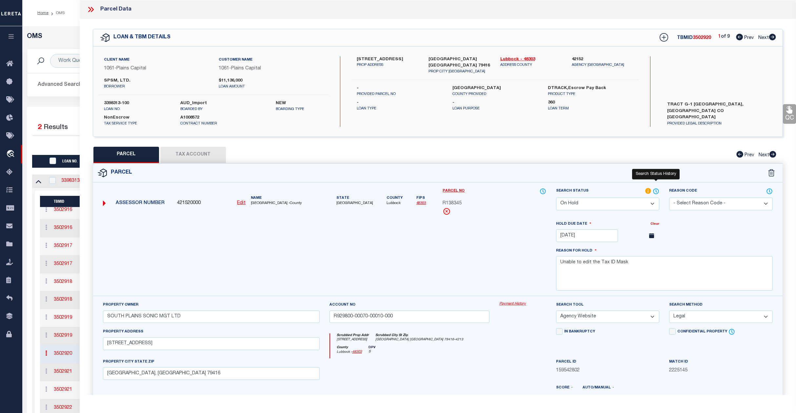
click at [656, 193] on icon at bounding box center [656, 191] width 7 height 7
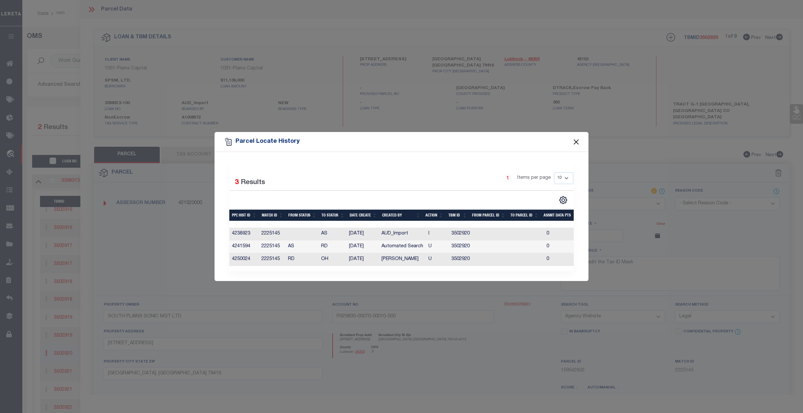
click at [576, 140] on button "Close" at bounding box center [576, 142] width 9 height 9
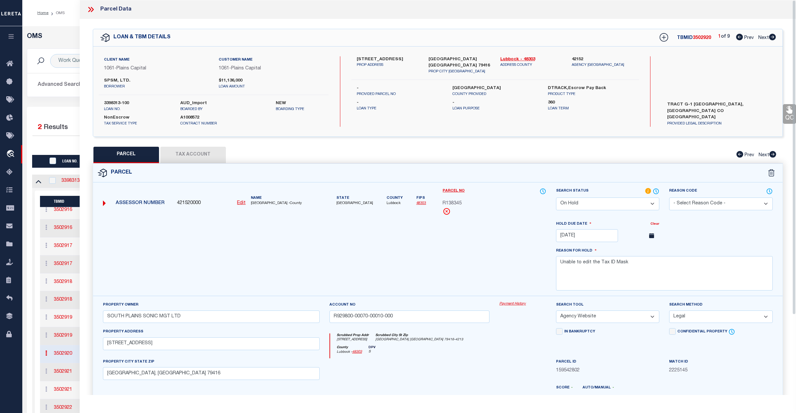
click at [62, 28] on div "OMS Work Queue is --ALL-- Active is Yes Loan No. TBMID FIPS Assigned To Search …" at bounding box center [409, 270] width 774 height 488
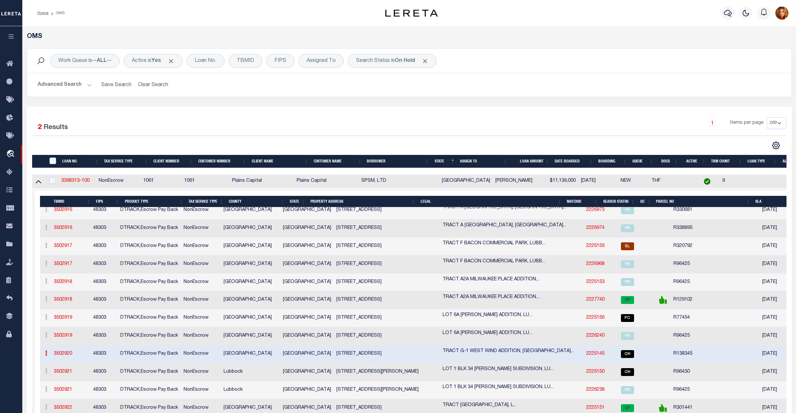
click at [44, 16] on li "Home" at bounding box center [42, 13] width 11 height 6
click at [155, 85] on button "Clear Search" at bounding box center [153, 85] width 36 height 13
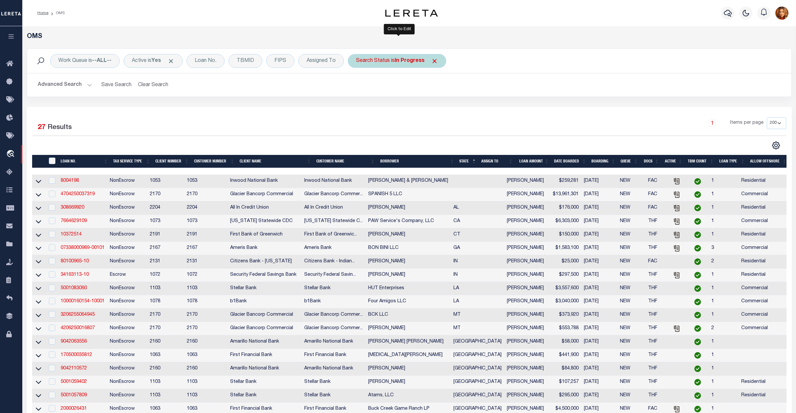
click at [414, 63] on b "In Progress" at bounding box center [410, 60] width 30 height 5
click at [375, 95] on select "Automated Search Bad Parcel Complete Duplicate Parcel High Dollar Reporting In …" at bounding box center [404, 93] width 96 height 12
select select "OH"
click at [358, 87] on select "Automated Search Bad Parcel Complete Duplicate Parcel High Dollar Reporting In …" at bounding box center [404, 93] width 96 height 12
click at [448, 106] on input "Apply" at bounding box center [442, 107] width 19 height 11
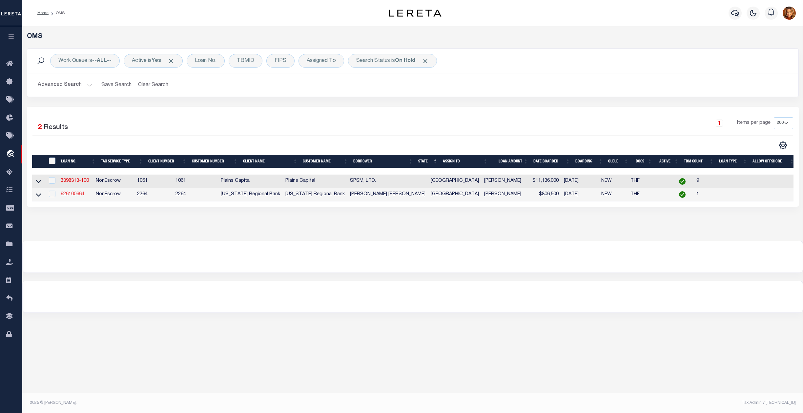
click at [72, 194] on link "926100664" at bounding box center [73, 194] width 24 height 5
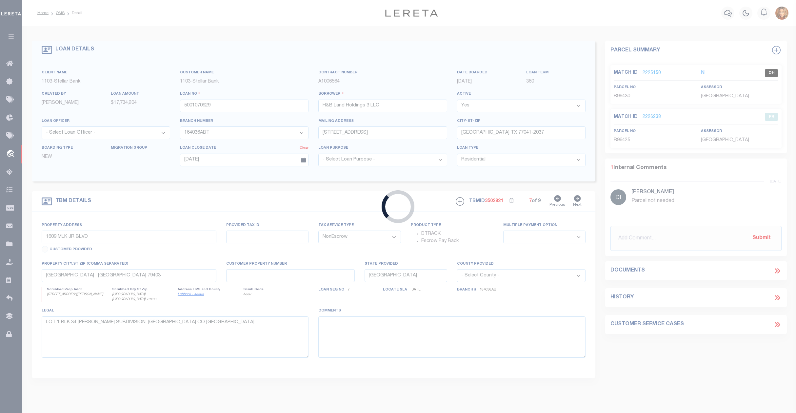
type input "926100664"
type input "[PERSON_NAME] [PERSON_NAME]"
select select
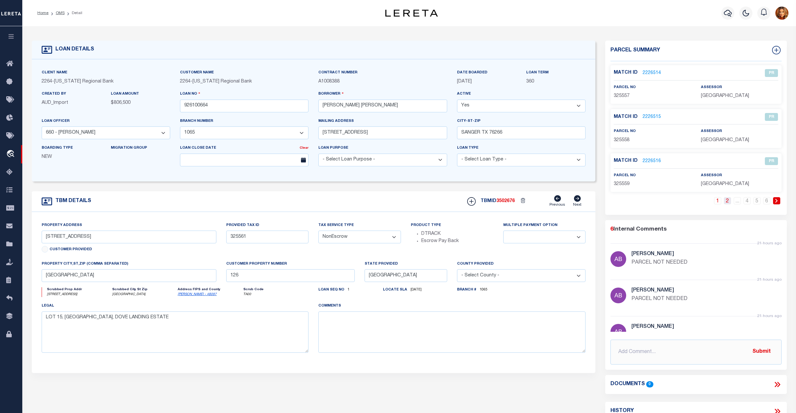
click at [727, 202] on link "2" at bounding box center [727, 200] width 7 height 7
click at [646, 115] on link "2224879" at bounding box center [652, 117] width 18 height 7
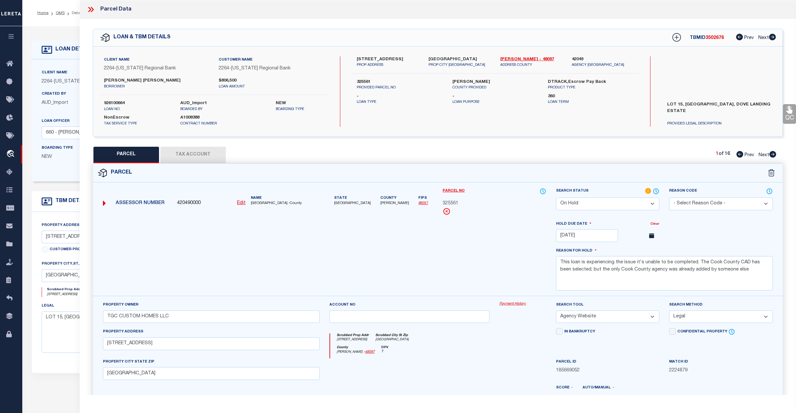
click at [204, 155] on button "Tax Account" at bounding box center [193, 155] width 66 height 16
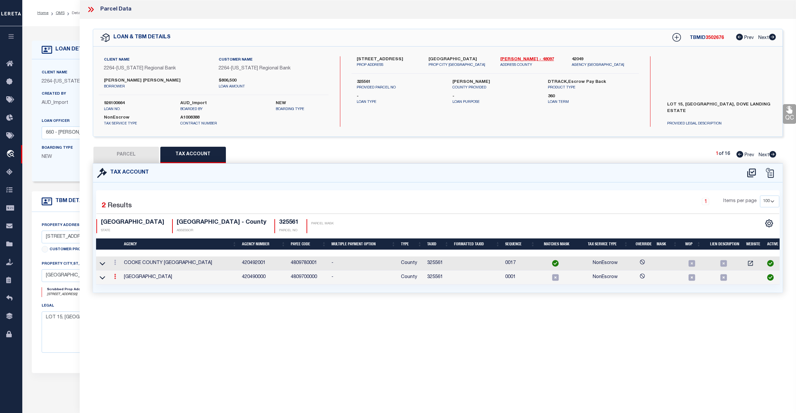
click at [115, 279] on icon at bounding box center [115, 276] width 2 height 5
click at [120, 290] on link at bounding box center [124, 287] width 24 height 11
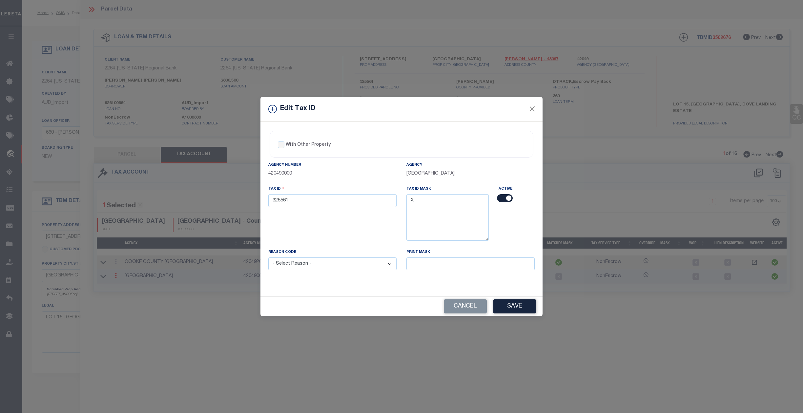
click at [510, 194] on div at bounding box center [516, 198] width 36 height 9
click at [498, 199] on input "checkbox" at bounding box center [505, 198] width 16 height 8
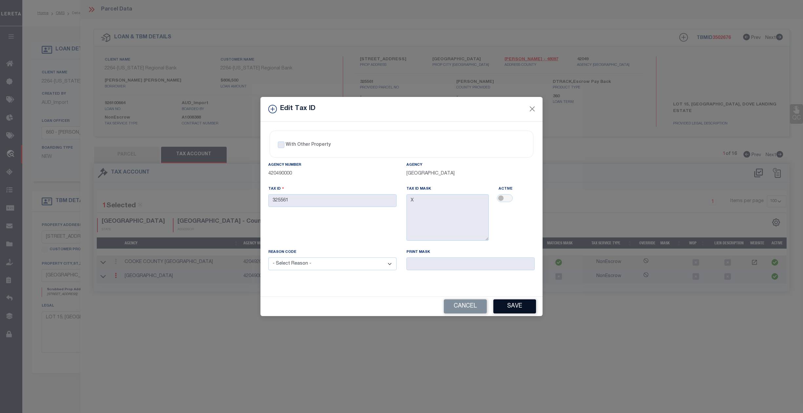
click at [507, 308] on button "Save" at bounding box center [514, 307] width 43 height 14
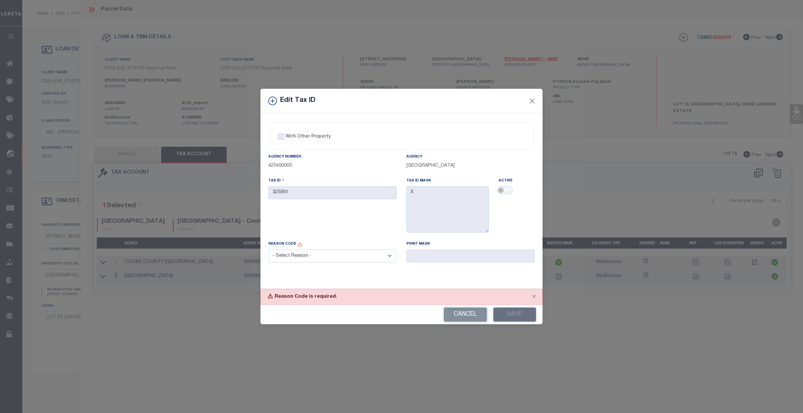
click at [333, 257] on select "- Select Reason - 099 - Other (Provide additional detail) ACT - Agency Changed …" at bounding box center [332, 256] width 128 height 13
click at [268, 251] on select "- Select Reason - 099 - Other (Provide additional detail) ACT - Agency Changed …" at bounding box center [332, 256] width 128 height 13
click at [512, 317] on button "Save" at bounding box center [514, 315] width 43 height 14
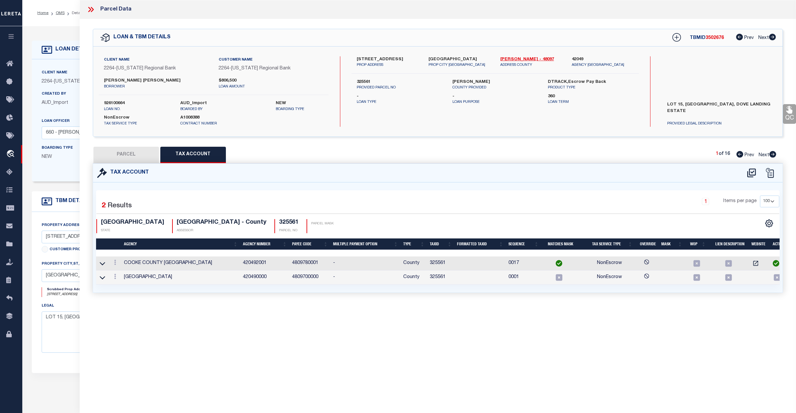
click at [123, 155] on button "PARCEL" at bounding box center [126, 155] width 66 height 16
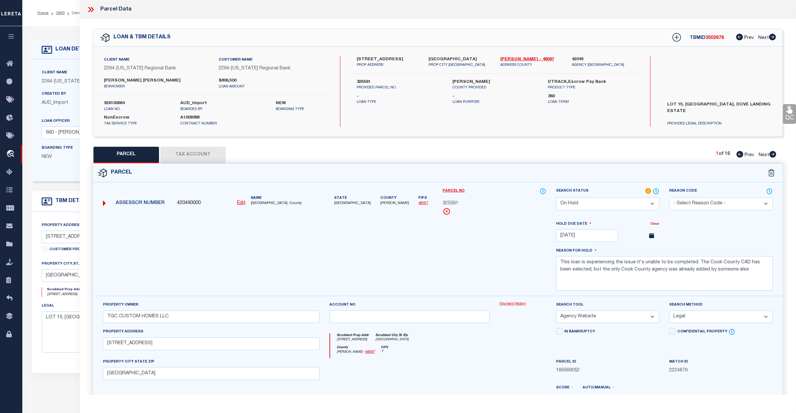
click at [597, 204] on select "Automated Search Bad Parcel Complete Duplicate Parcel High Dollar Reporting In …" at bounding box center [608, 204] width 104 height 13
click at [556, 198] on select "Automated Search Bad Parcel Complete Duplicate Parcel High Dollar Reporting In …" at bounding box center [608, 204] width 104 height 13
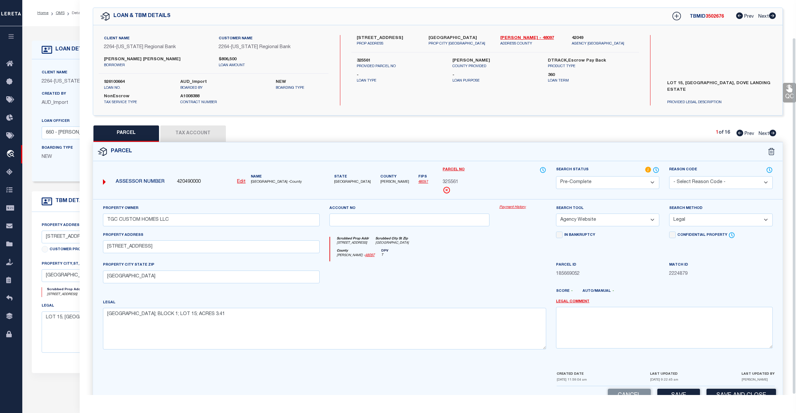
scroll to position [42, 0]
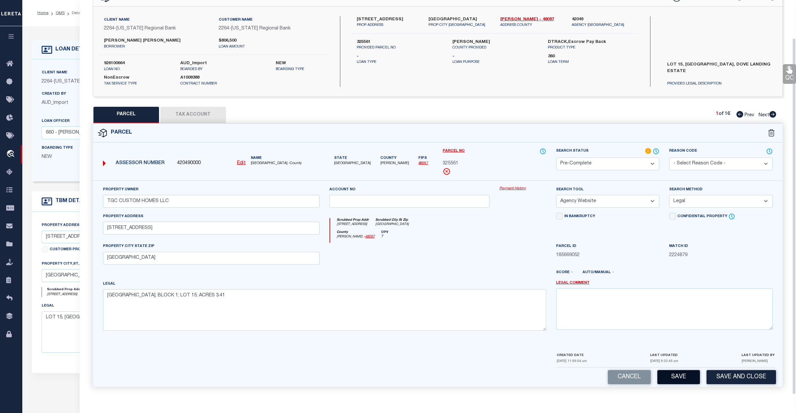
click at [672, 378] on button "Save" at bounding box center [678, 378] width 43 height 14
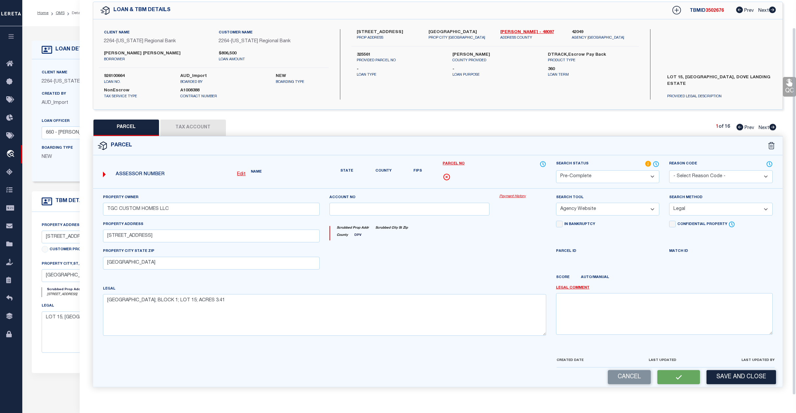
scroll to position [23, 0]
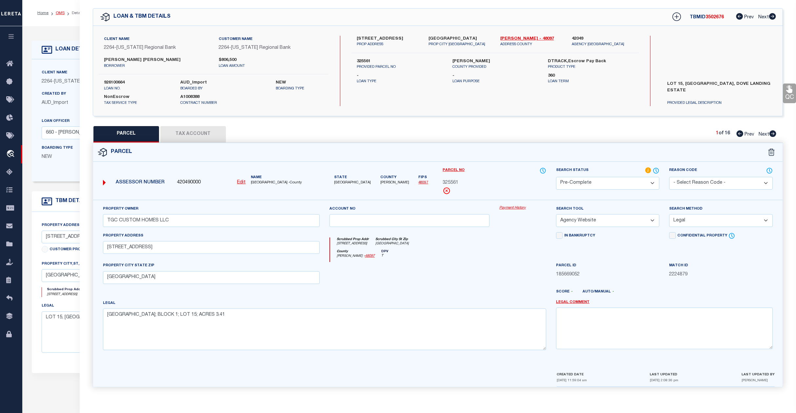
click at [57, 11] on link "OMS" at bounding box center [60, 13] width 9 height 4
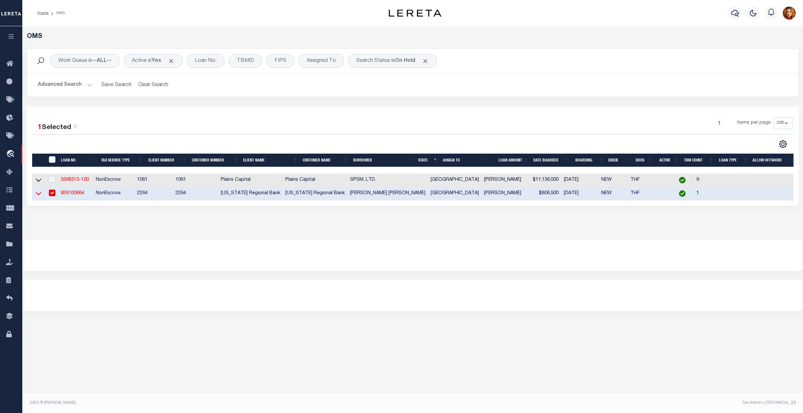
click at [37, 195] on icon at bounding box center [39, 193] width 6 height 7
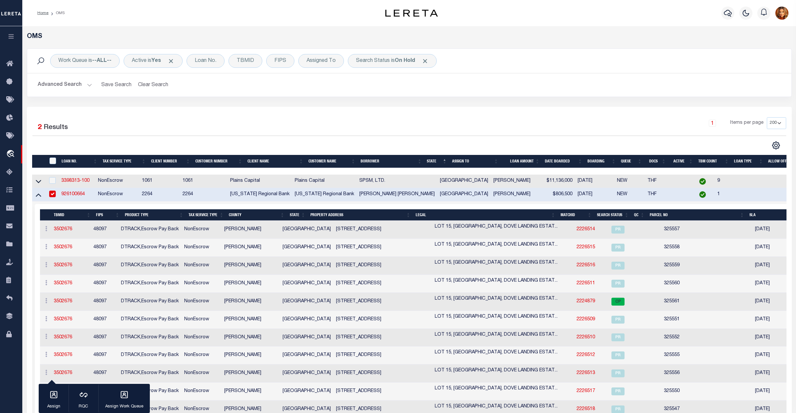
click at [63, 85] on button "Advanced Search" at bounding box center [65, 85] width 54 height 13
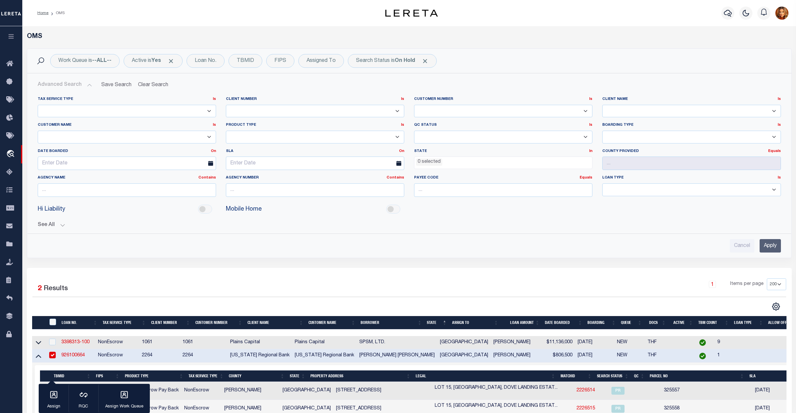
click at [775, 245] on input "Apply" at bounding box center [770, 245] width 21 height 13
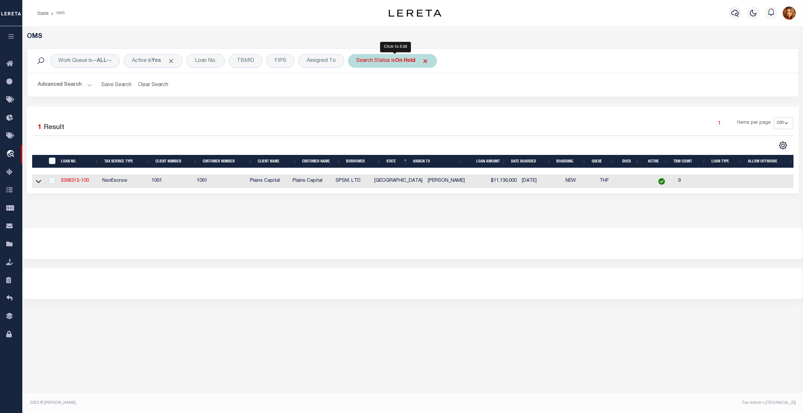
click at [405, 60] on b "On Hold" at bounding box center [405, 60] width 20 height 5
click at [368, 93] on select "Automated Search Bad Parcel Complete Duplicate Parcel High Dollar Reporting In …" at bounding box center [404, 93] width 96 height 12
click at [358, 87] on select "Automated Search Bad Parcel Complete Duplicate Parcel High Dollar Reporting In …" at bounding box center [404, 93] width 96 height 12
click at [442, 108] on input "Apply" at bounding box center [442, 107] width 19 height 11
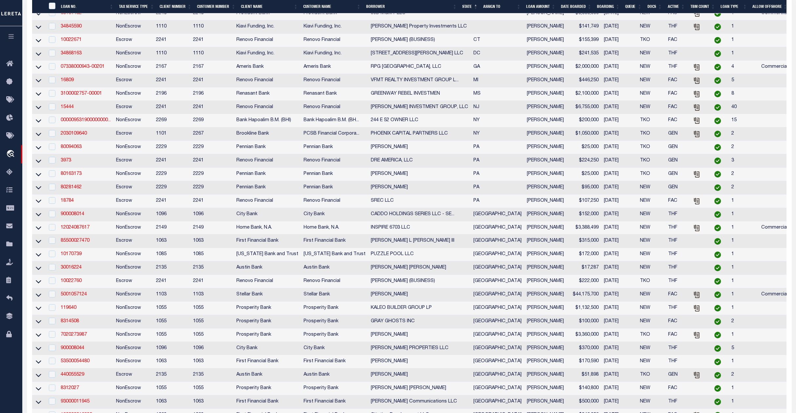
scroll to position [365, 0]
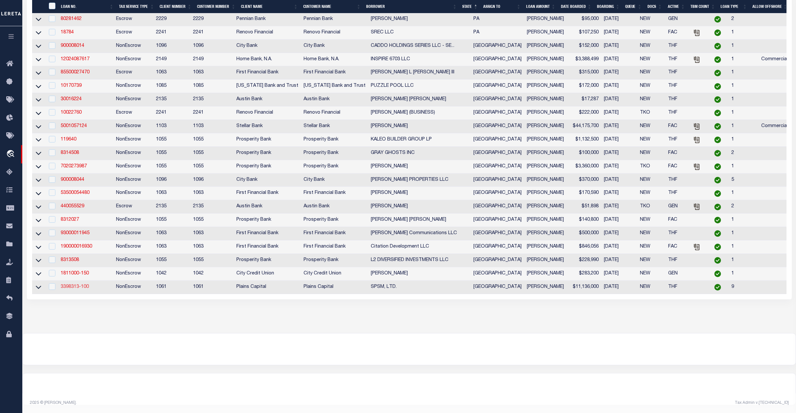
click at [67, 285] on link "3398313-100" at bounding box center [75, 287] width 28 height 5
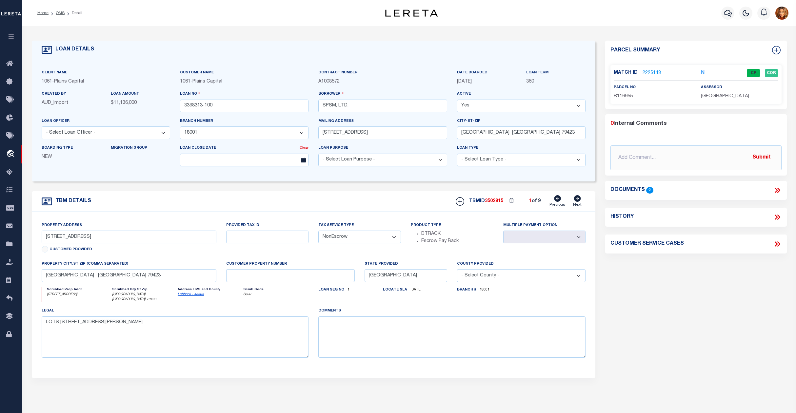
click at [577, 201] on icon at bounding box center [577, 198] width 7 height 7
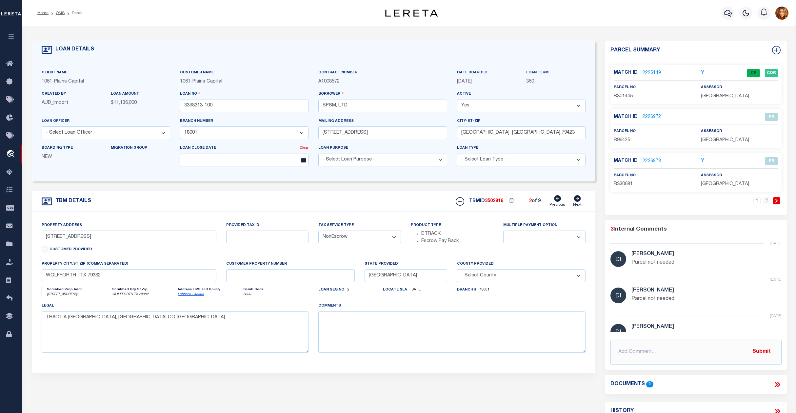
click at [577, 201] on icon at bounding box center [577, 198] width 7 height 7
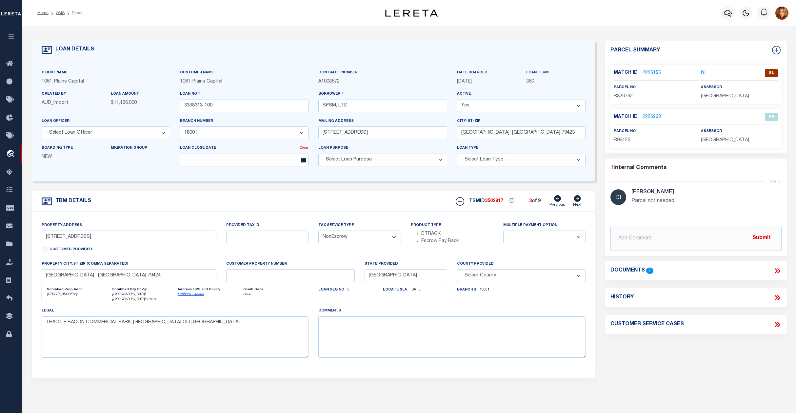
click at [655, 71] on link "2225155" at bounding box center [652, 73] width 18 height 7
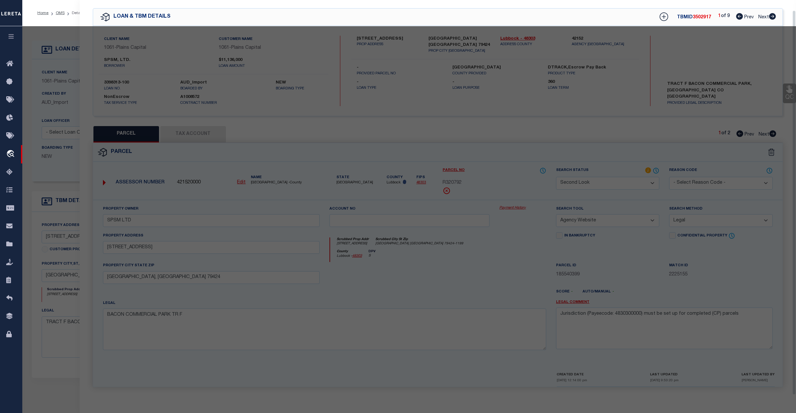
scroll to position [23, 0]
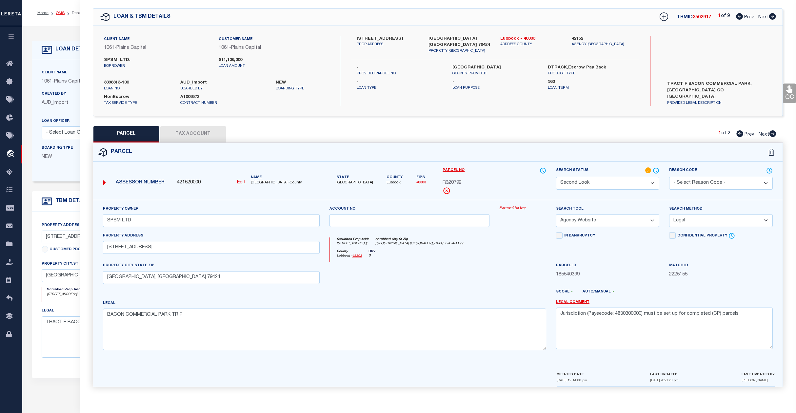
click at [58, 14] on link "OMS" at bounding box center [60, 13] width 9 height 4
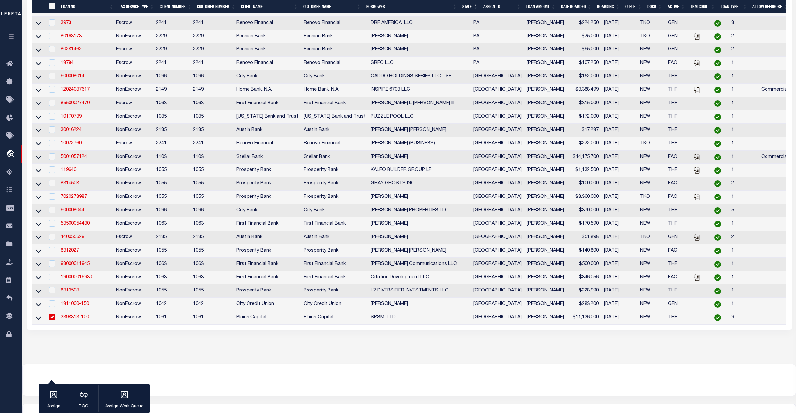
scroll to position [364, 0]
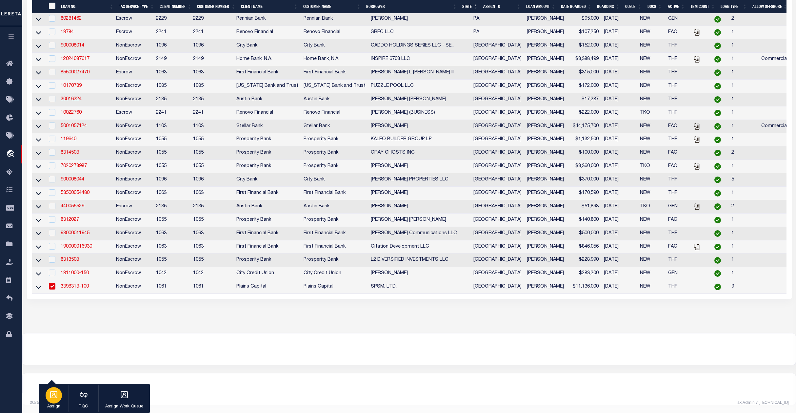
click at [47, 398] on div "button" at bounding box center [54, 396] width 16 height 16
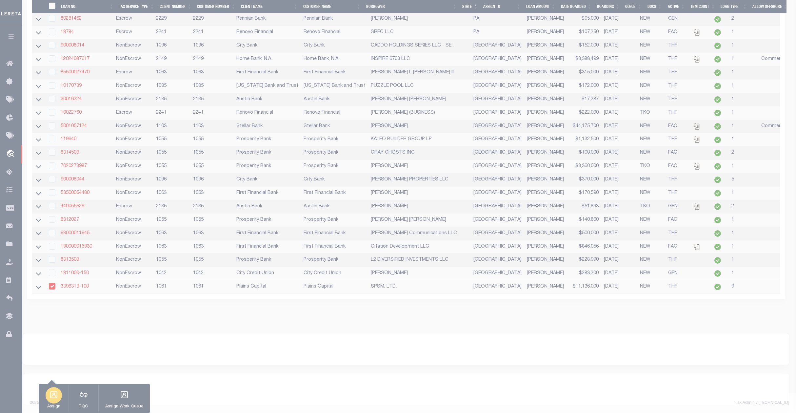
scroll to position [360, 0]
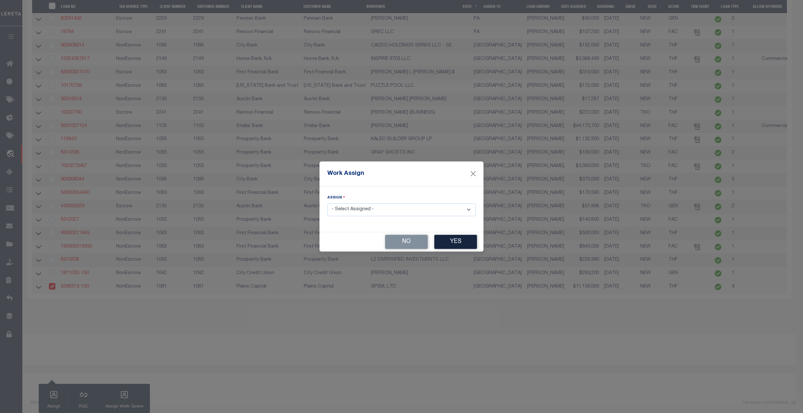
click at [374, 211] on select "- Select Assigned - --Unassigned-- [PERSON_NAME] [PERSON_NAME] [PERSON_NAME] [P…" at bounding box center [401, 210] width 148 height 13
click at [327, 204] on select "- Select Assigned - --Unassigned-- [PERSON_NAME] [PERSON_NAME] [PERSON_NAME] [P…" at bounding box center [401, 210] width 148 height 13
click at [462, 242] on button "Yes" at bounding box center [455, 242] width 43 height 14
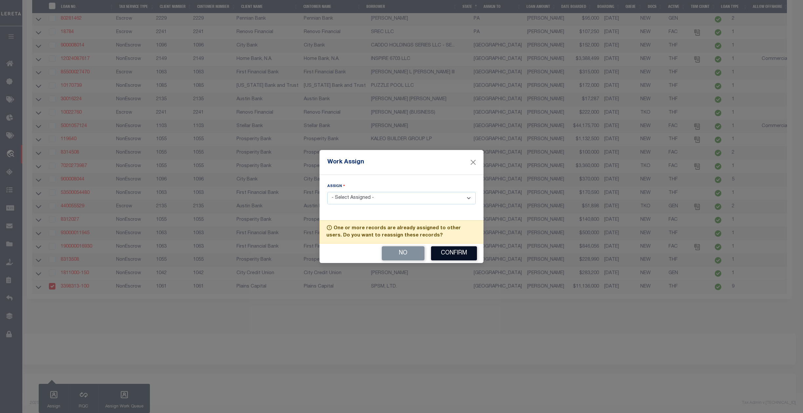
click at [455, 257] on button "Confirm" at bounding box center [454, 254] width 46 height 14
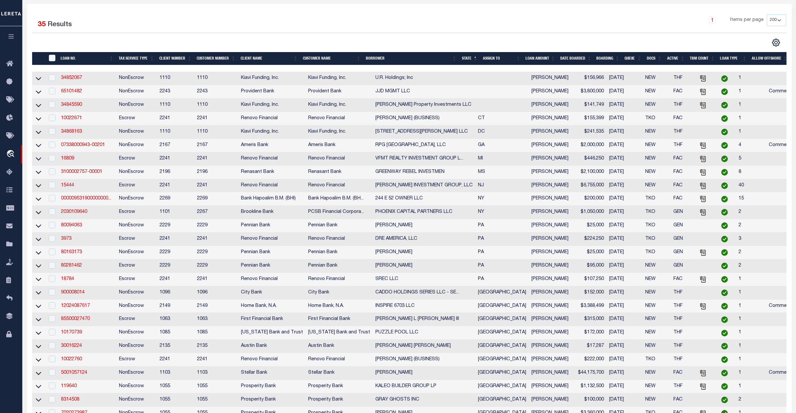
scroll to position [0, 0]
